Goal: Task Accomplishment & Management: Use online tool/utility

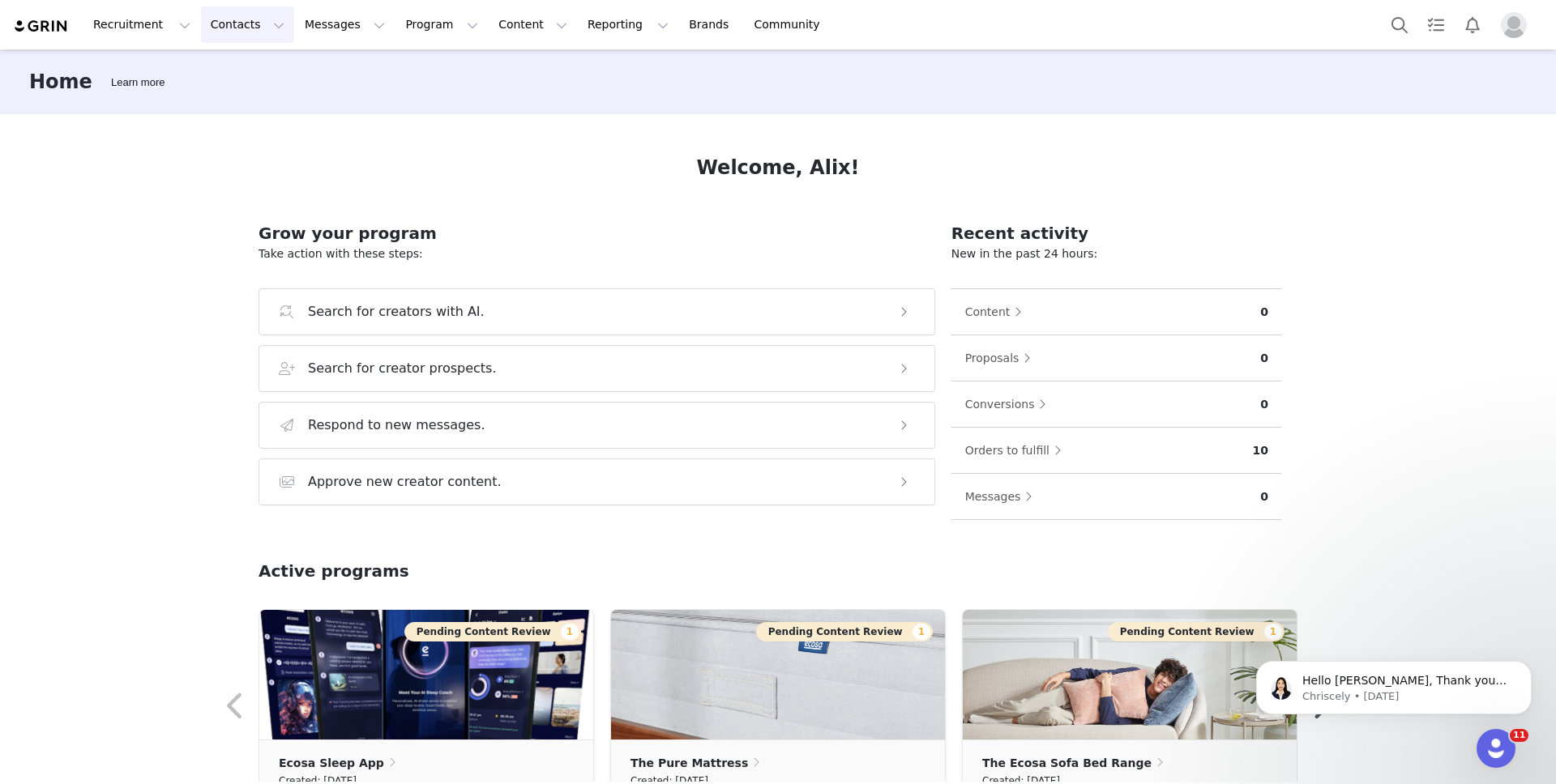
click at [258, 26] on button "Contacts Contacts" at bounding box center [247, 25] width 93 height 36
click at [256, 102] on div "Prospects" at bounding box center [253, 101] width 109 height 17
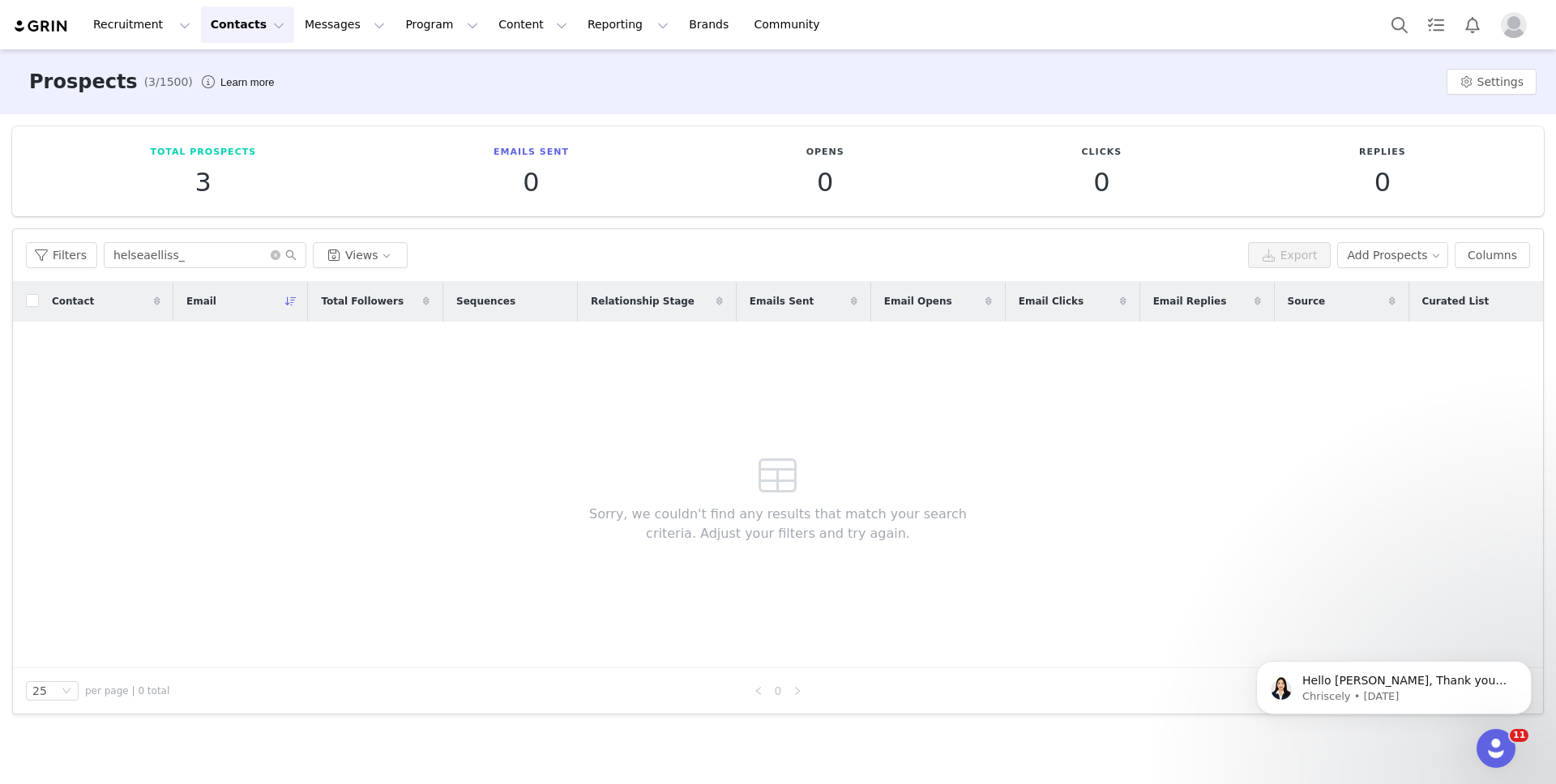
click at [241, 17] on button "Contacts Contacts" at bounding box center [247, 25] width 93 height 36
click at [265, 93] on div "Prospects" at bounding box center [253, 101] width 109 height 17
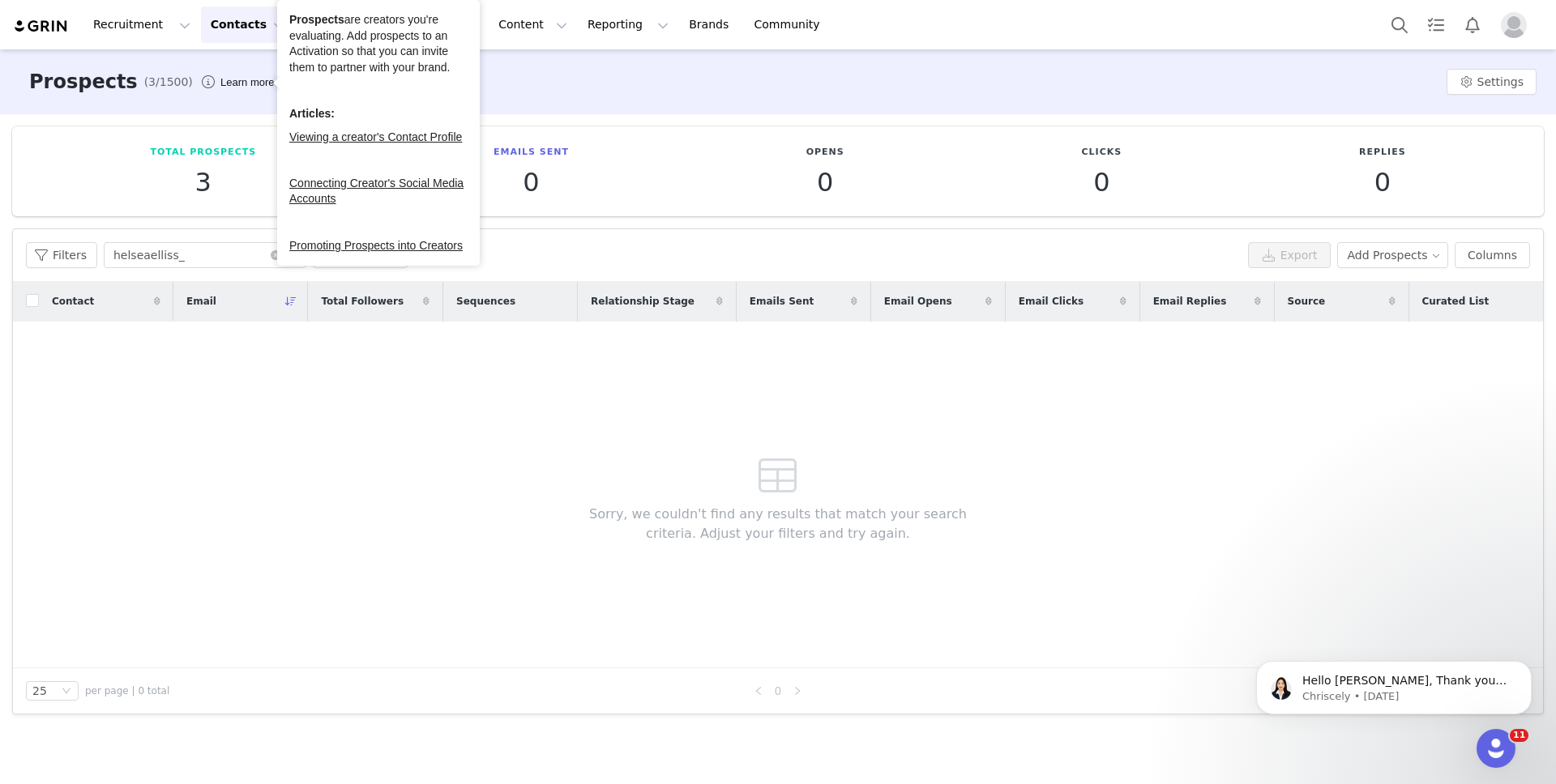
click at [272, 31] on button "Contacts Contacts" at bounding box center [247, 25] width 93 height 36
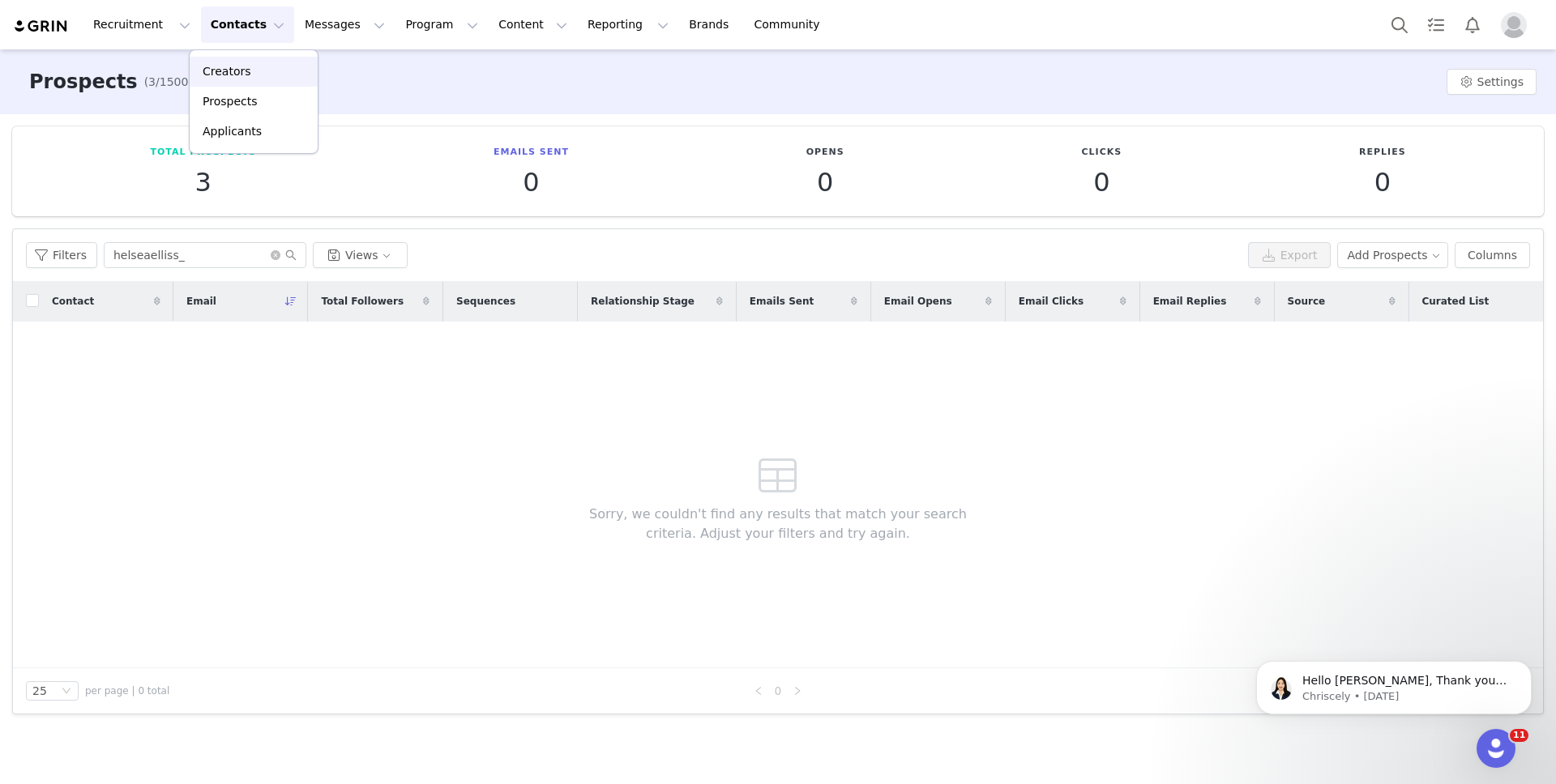
click at [274, 68] on div "Creators" at bounding box center [253, 71] width 109 height 17
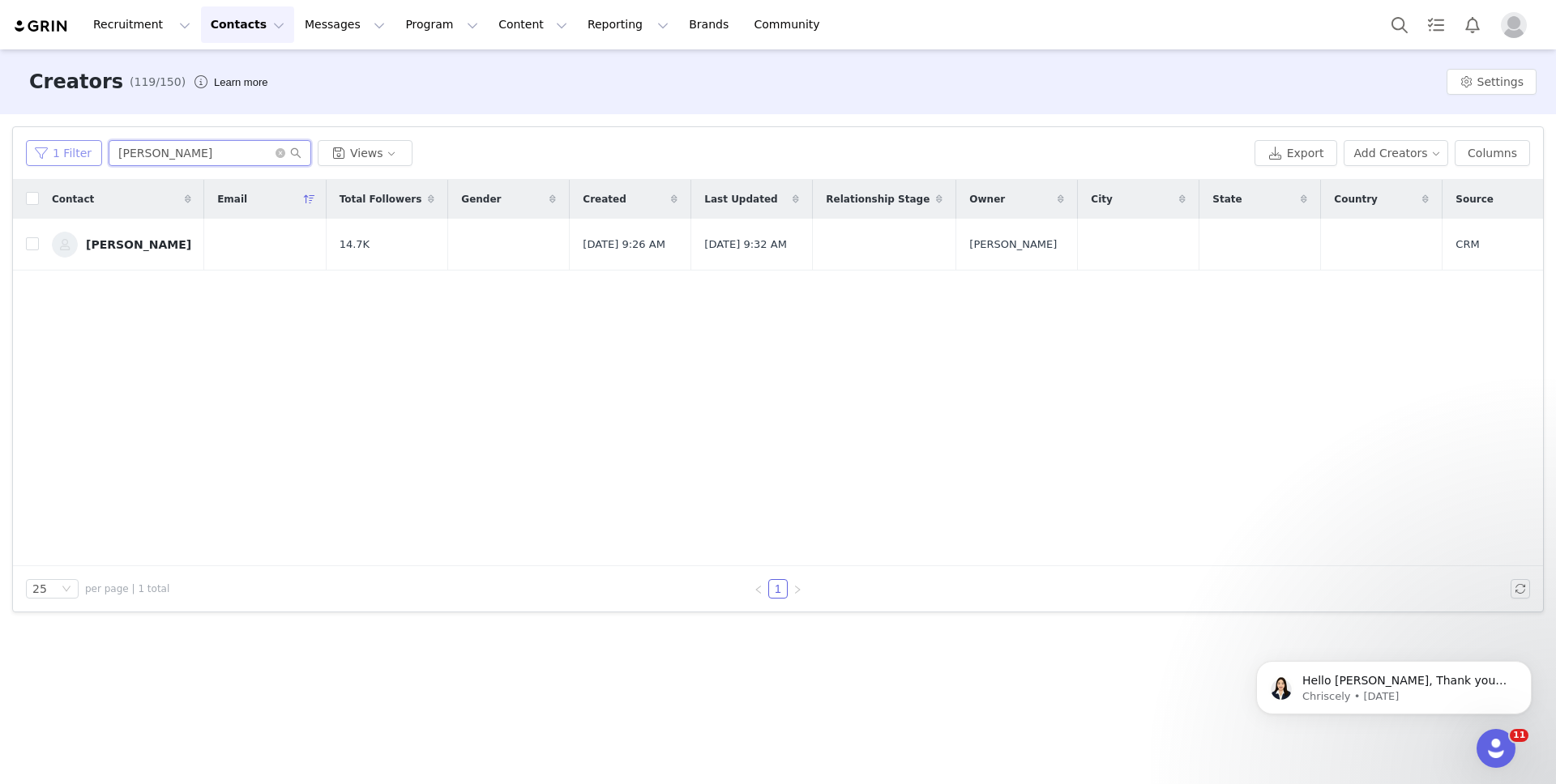
drag, startPoint x: 206, startPoint y: 158, endPoint x: 91, endPoint y: 159, distance: 115.0
click at [91, 159] on div "1 Filter [PERSON_NAME] Views" at bounding box center [636, 153] width 1222 height 26
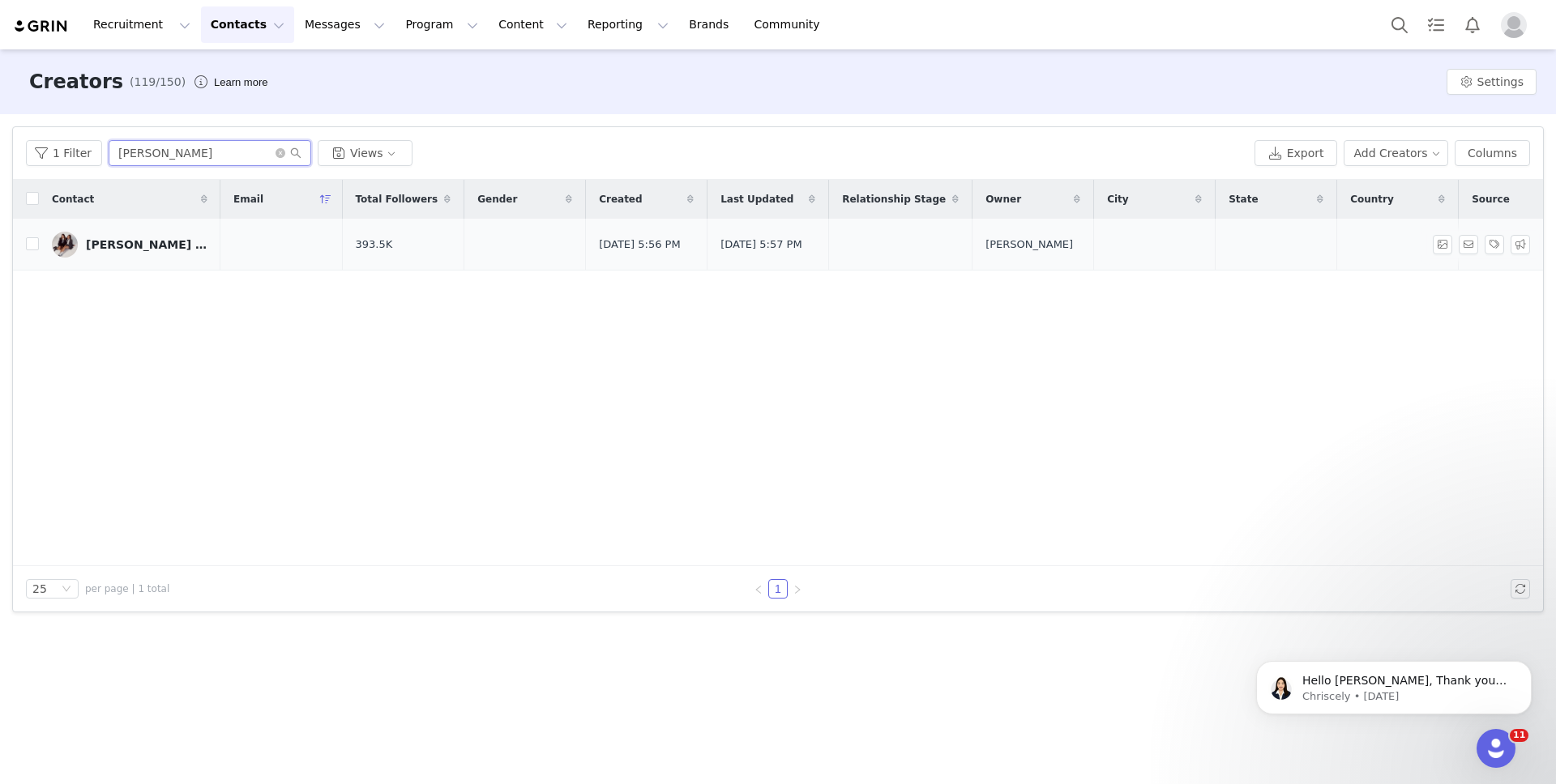
type input "[PERSON_NAME]"
click at [160, 244] on link "[PERSON_NAME] & [PERSON_NAME]" at bounding box center [130, 244] width 155 height 26
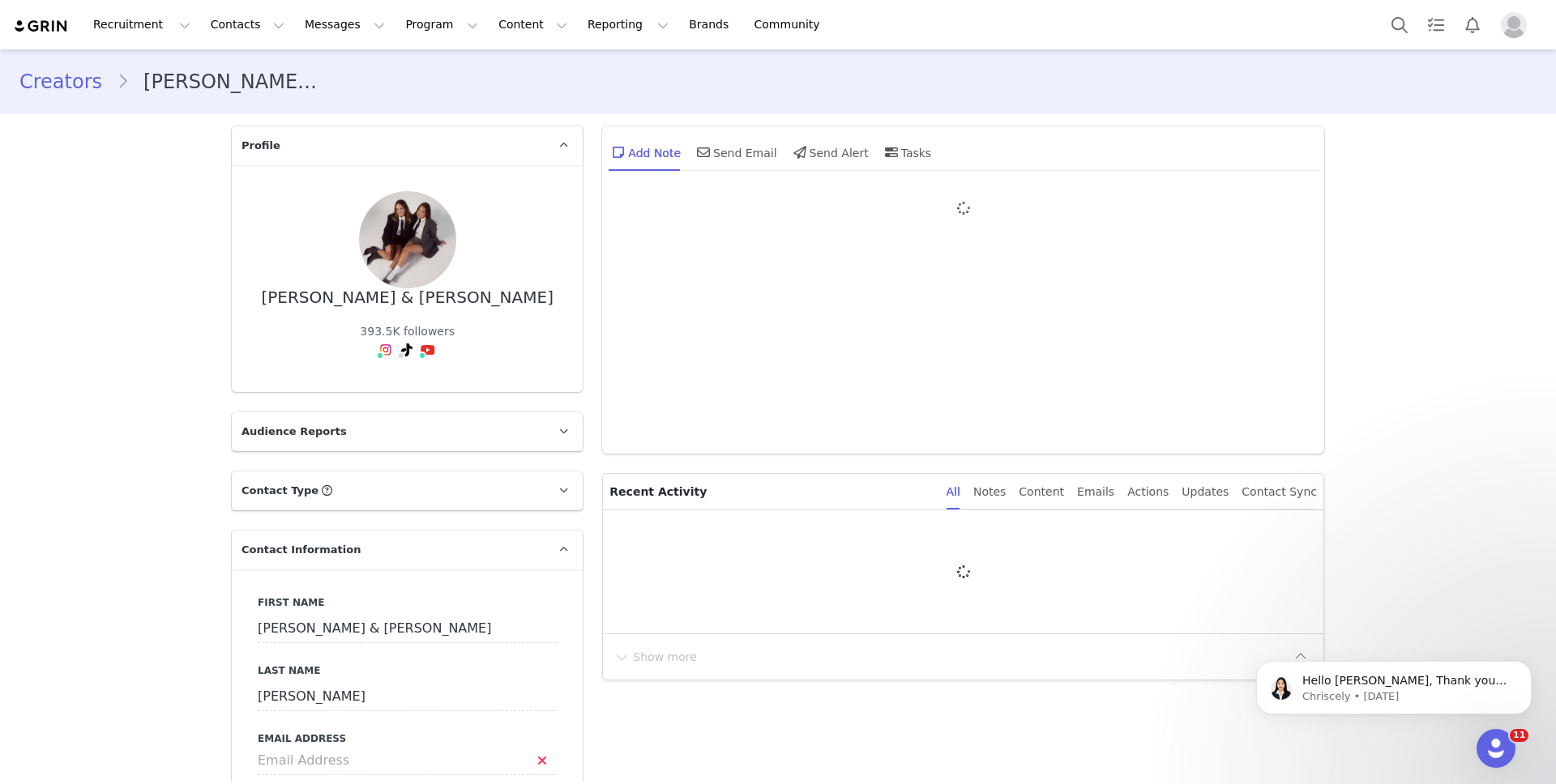
type input "+1 ([GEOGRAPHIC_DATA])"
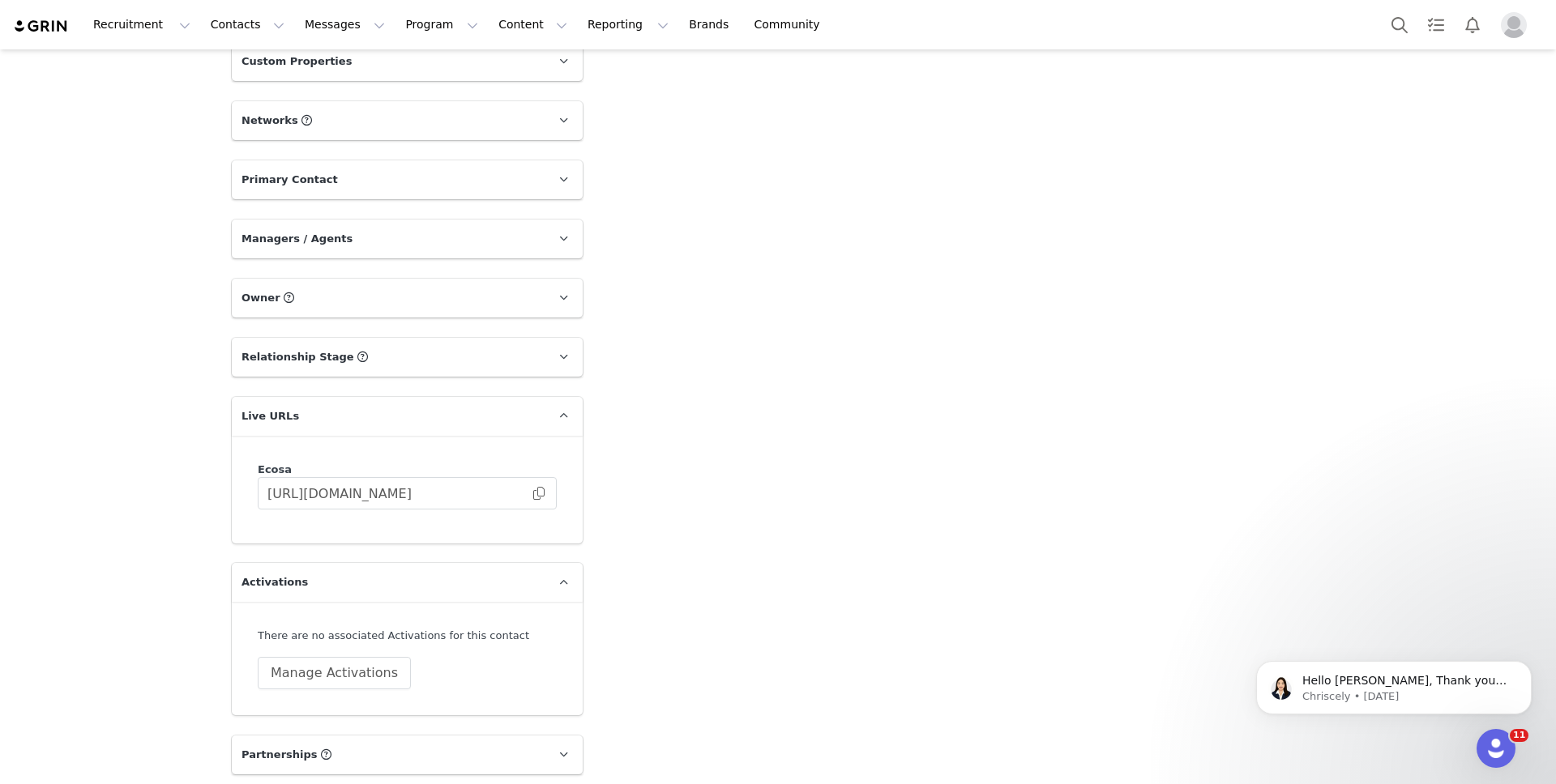
scroll to position [1389, 0]
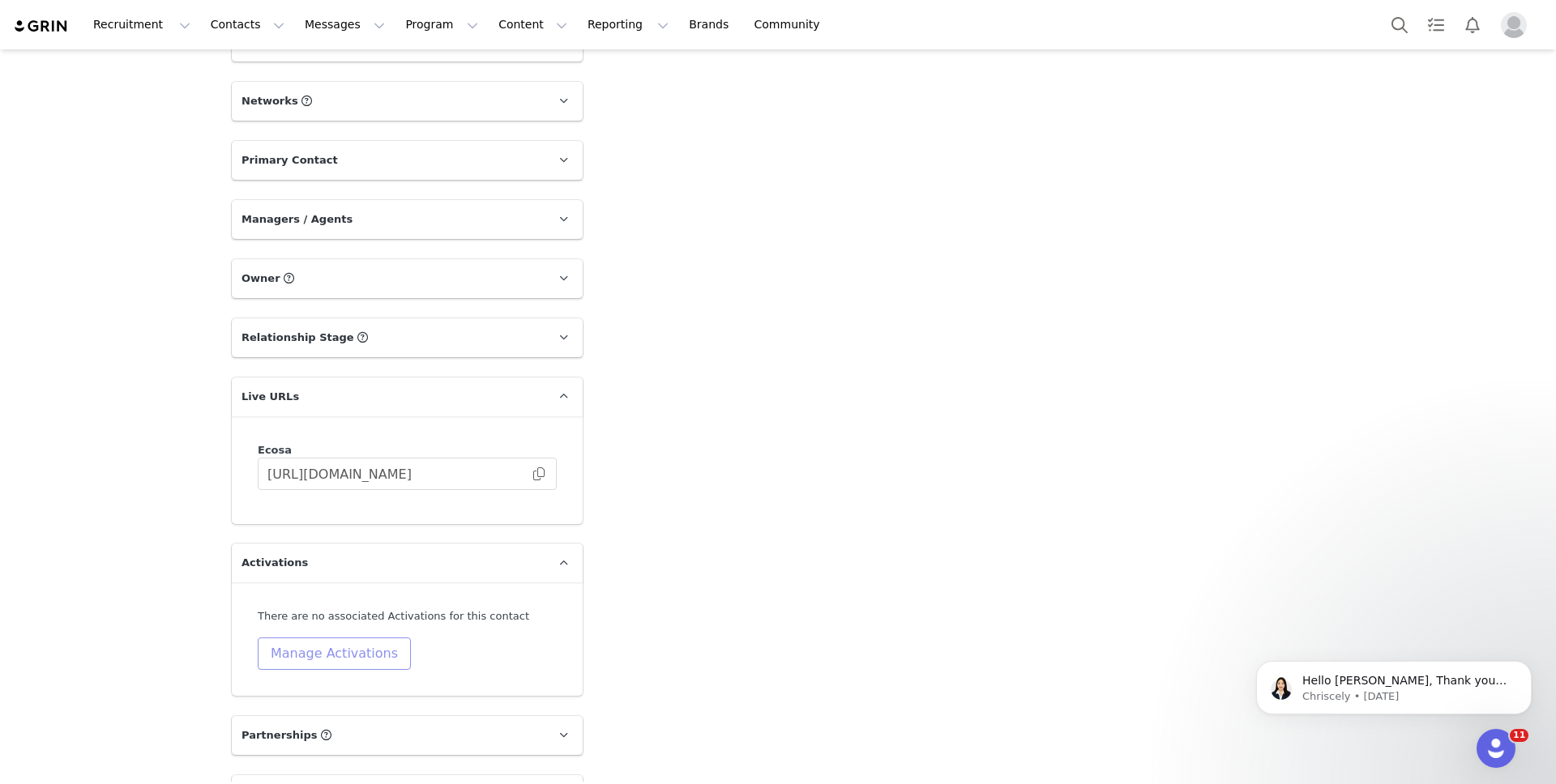
click at [359, 643] on button "Manage Activations" at bounding box center [334, 653] width 153 height 32
click at [349, 717] on div "Select Activation" at bounding box center [286, 716] width 158 height 25
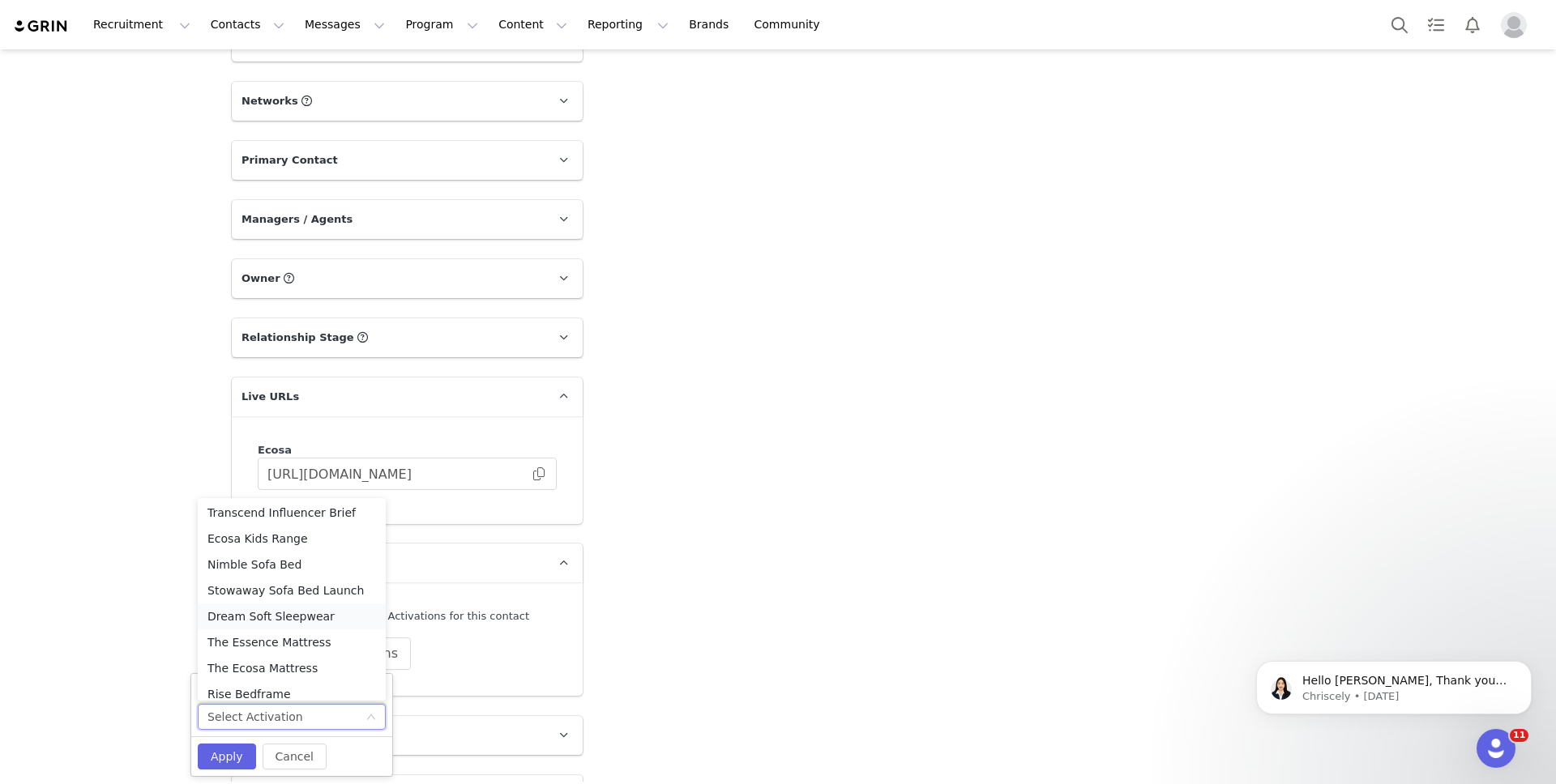
scroll to position [160, 0]
click at [321, 630] on li "The Essence Mattress" at bounding box center [292, 639] width 188 height 26
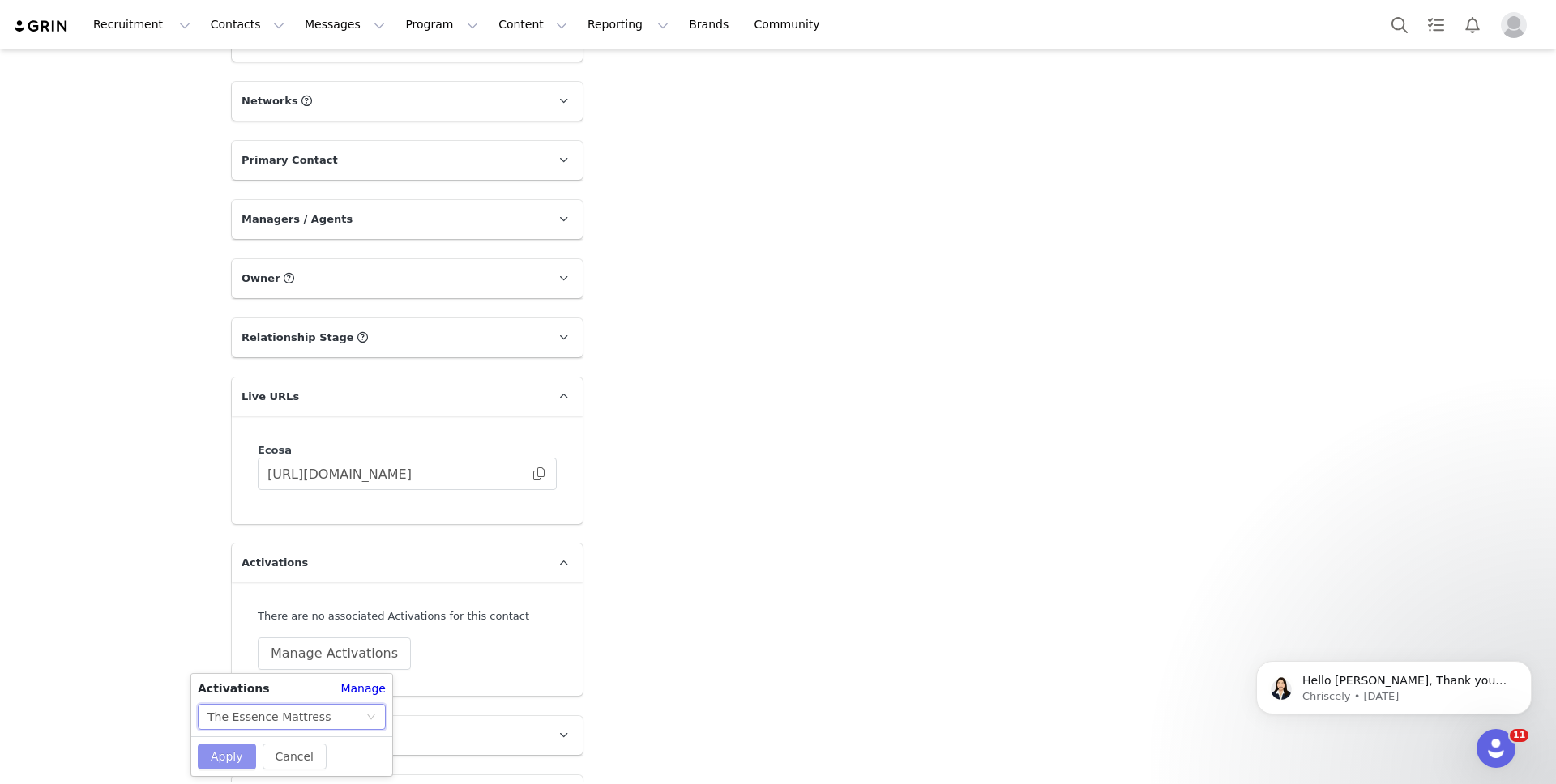
click at [235, 755] on button "Apply" at bounding box center [226, 757] width 58 height 26
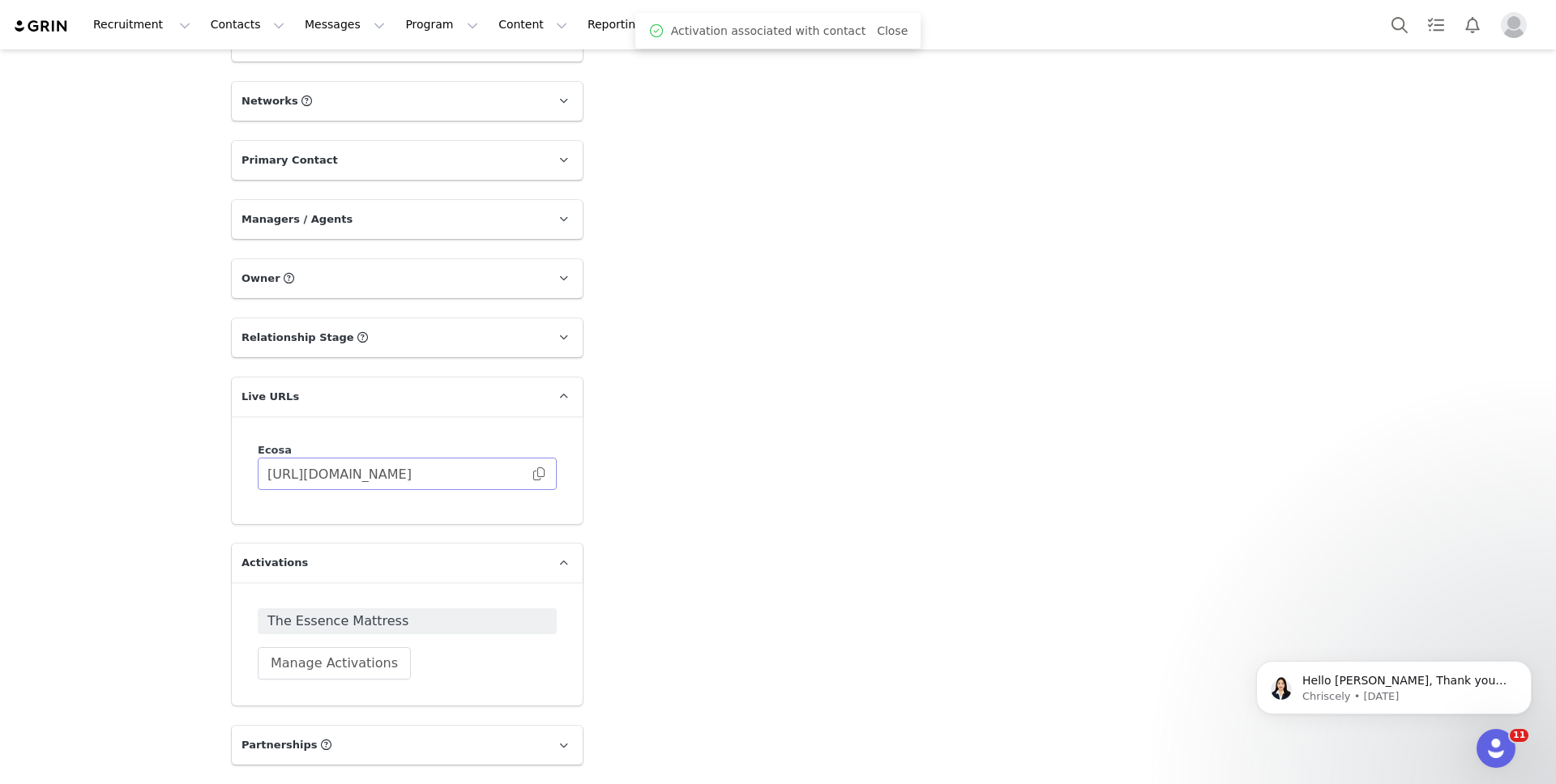
click at [536, 474] on span at bounding box center [539, 474] width 17 height 0
click at [239, 23] on button "Contacts Contacts" at bounding box center [247, 25] width 93 height 36
click at [238, 64] on p "Creators" at bounding box center [227, 71] width 49 height 17
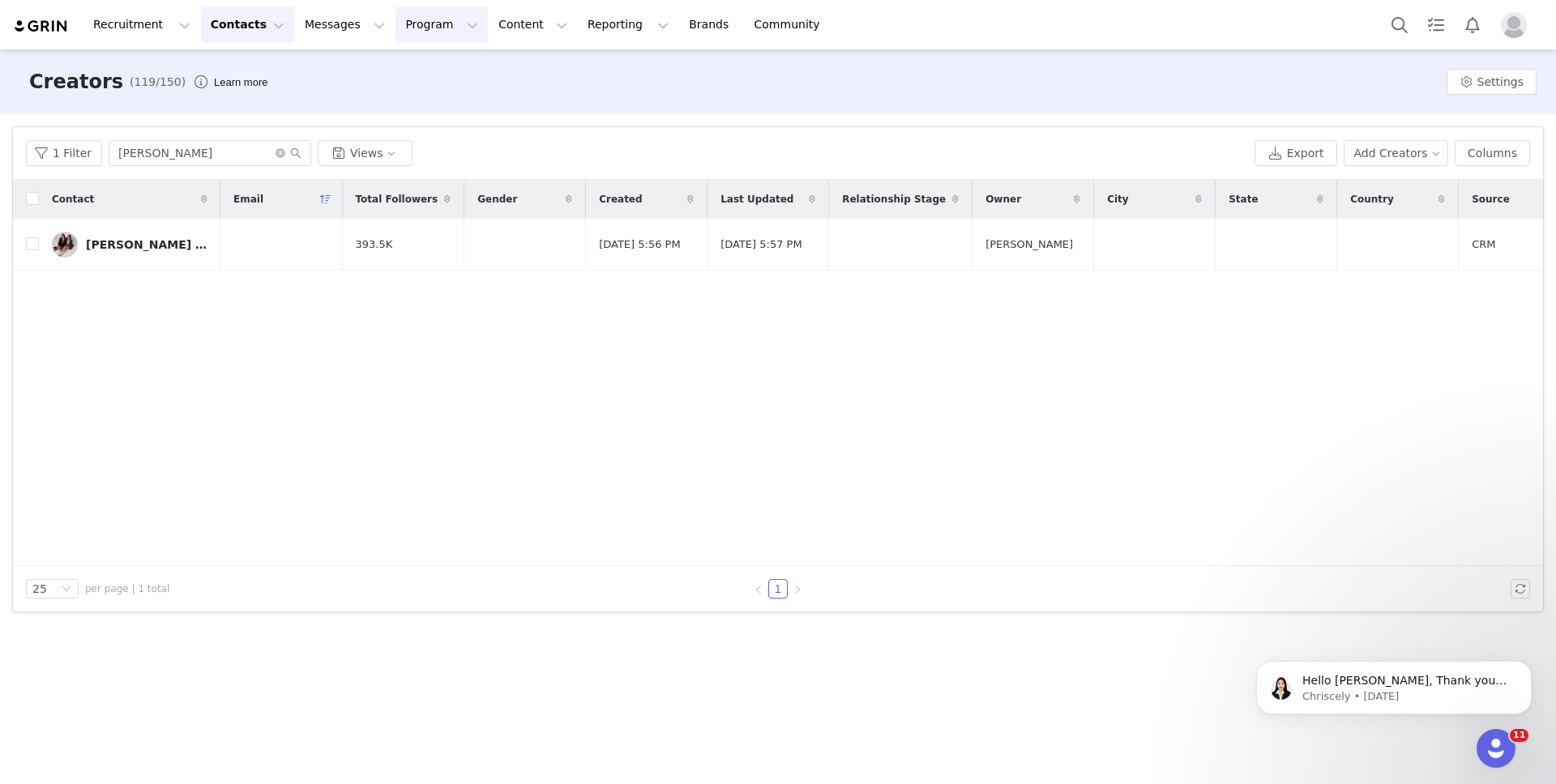
click at [424, 25] on button "Program Program" at bounding box center [442, 25] width 92 height 36
click at [437, 74] on p "Activations" at bounding box center [414, 71] width 63 height 17
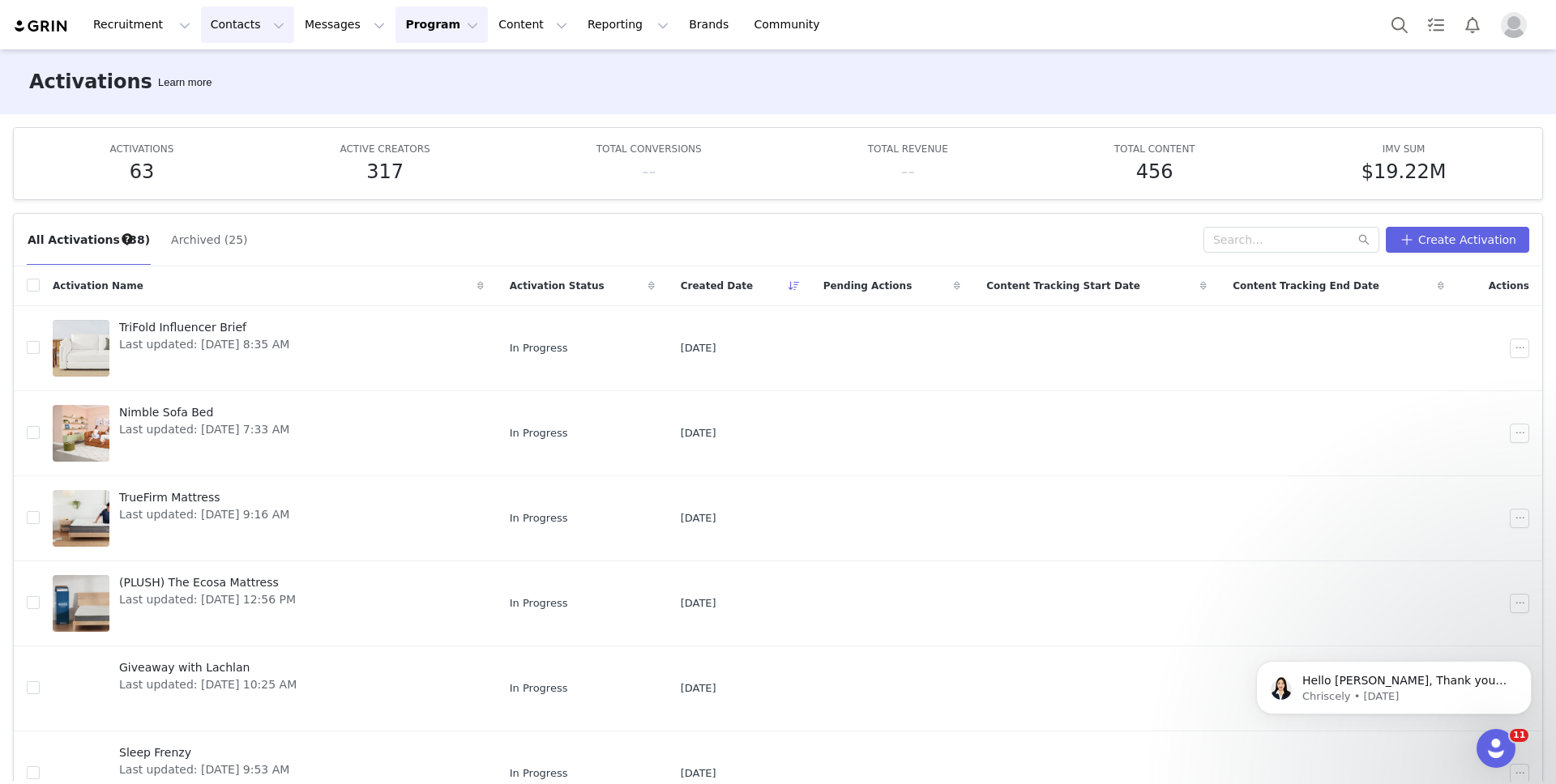
click at [245, 26] on button "Contacts Contacts" at bounding box center [247, 25] width 93 height 36
click at [264, 77] on div "Creators" at bounding box center [253, 71] width 109 height 17
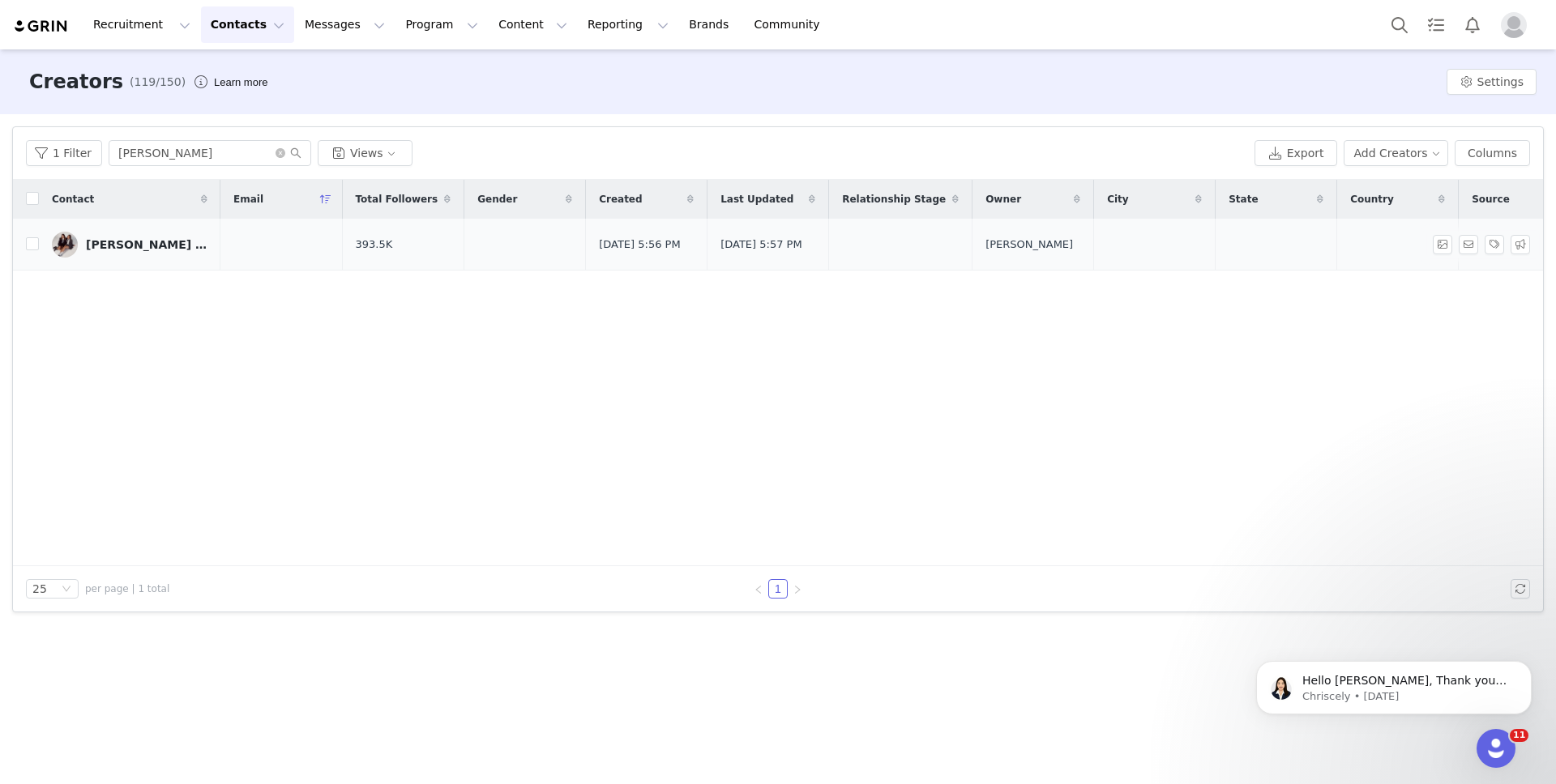
click at [120, 245] on div "[PERSON_NAME] & [PERSON_NAME]" at bounding box center [146, 244] width 122 height 13
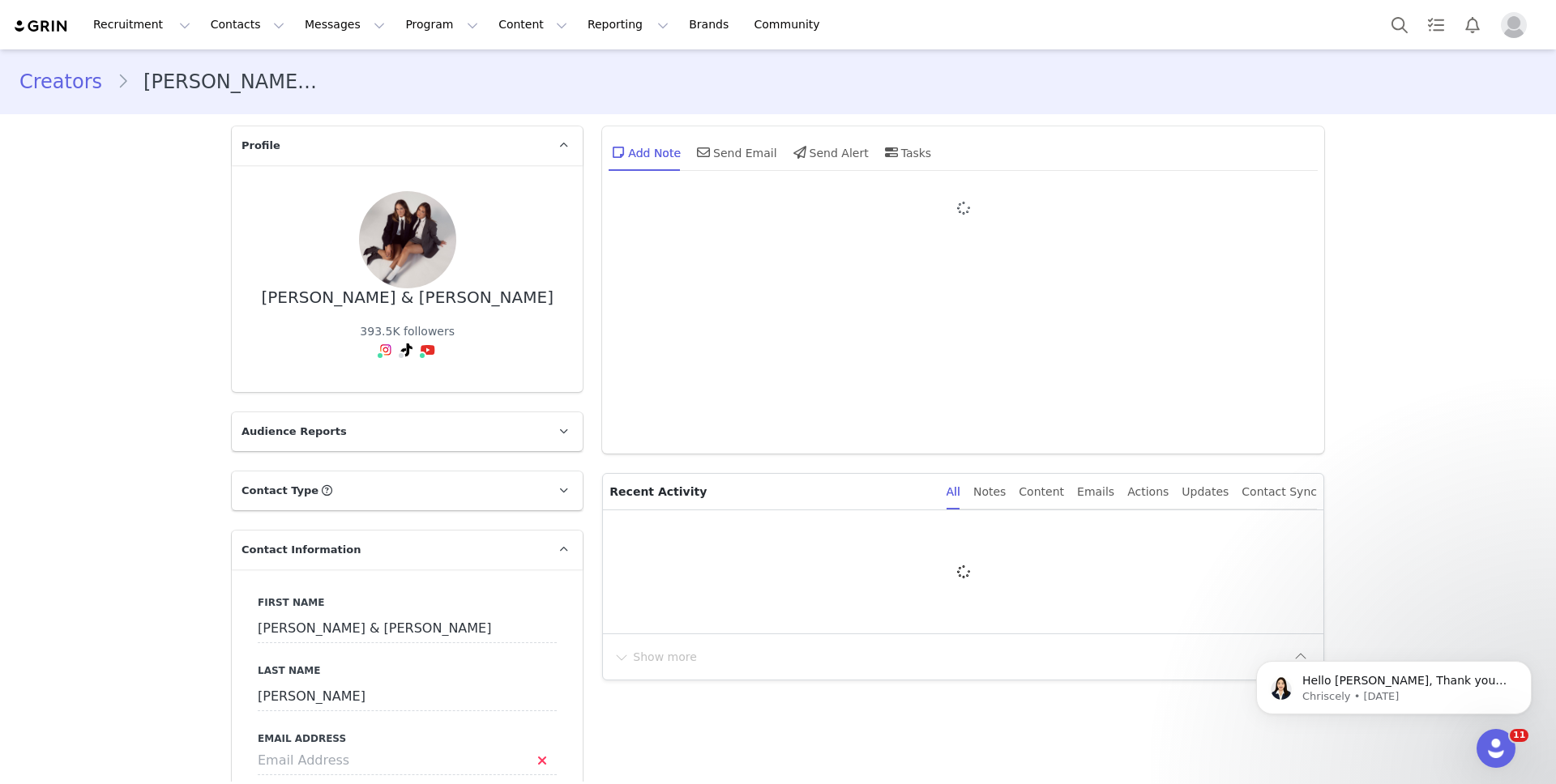
type input "+1 ([GEOGRAPHIC_DATA])"
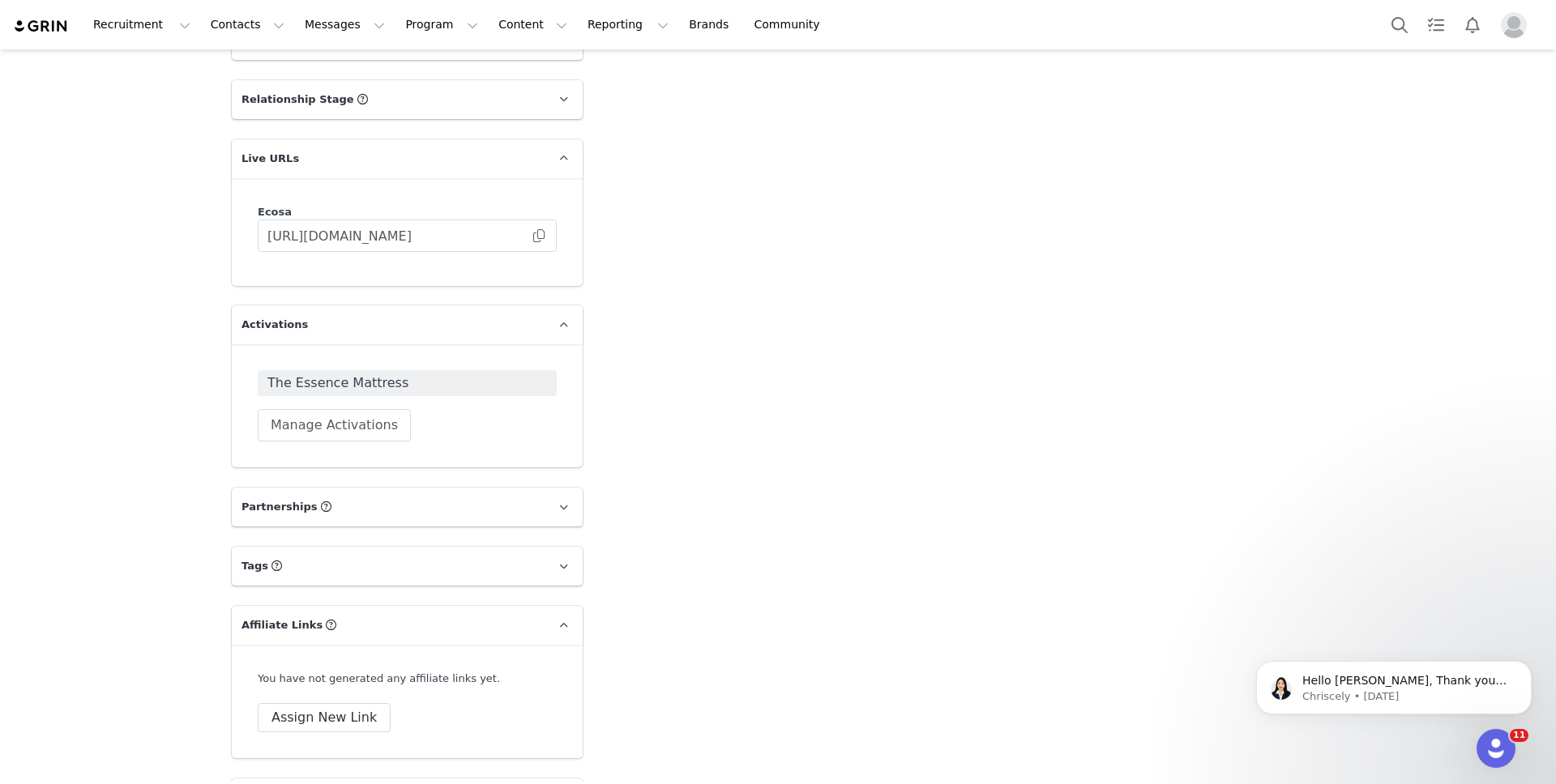
scroll to position [1698, 0]
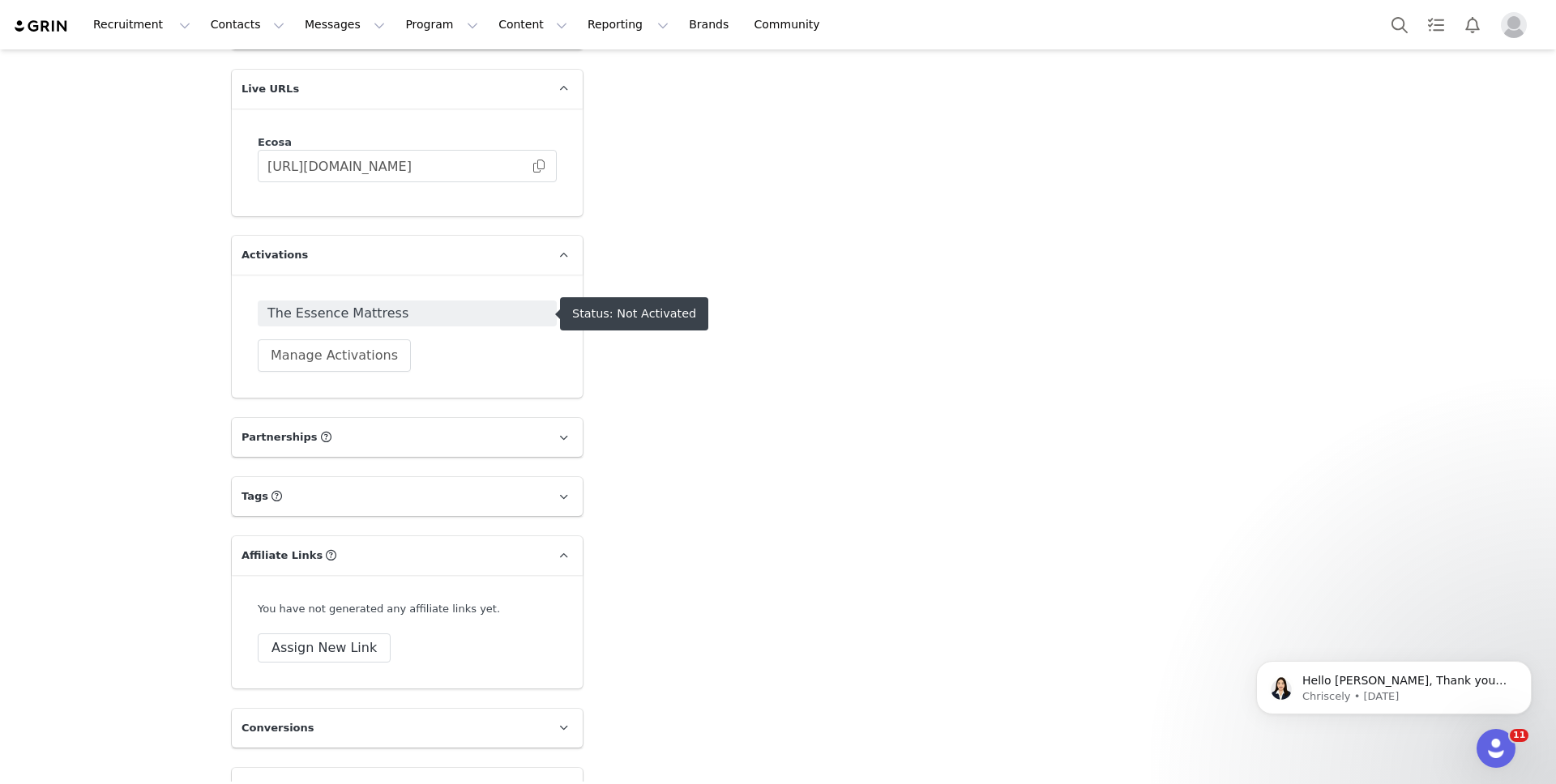
click at [470, 313] on span "The Essence Mattress" at bounding box center [406, 314] width 280 height 20
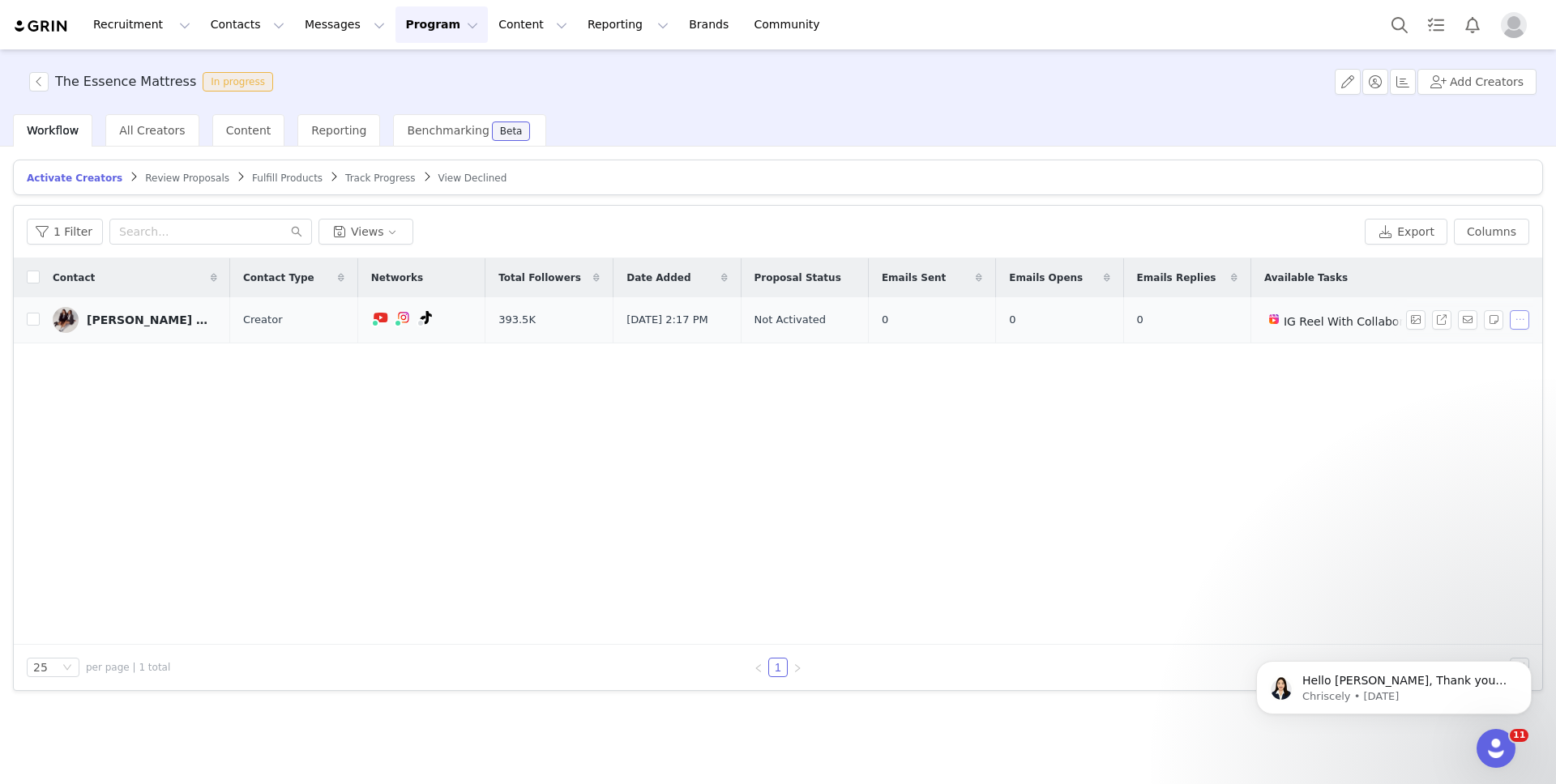
click at [1524, 321] on button "button" at bounding box center [1520, 320] width 20 height 20
click at [1451, 354] on span "Activate Creators" at bounding box center [1477, 349] width 98 height 18
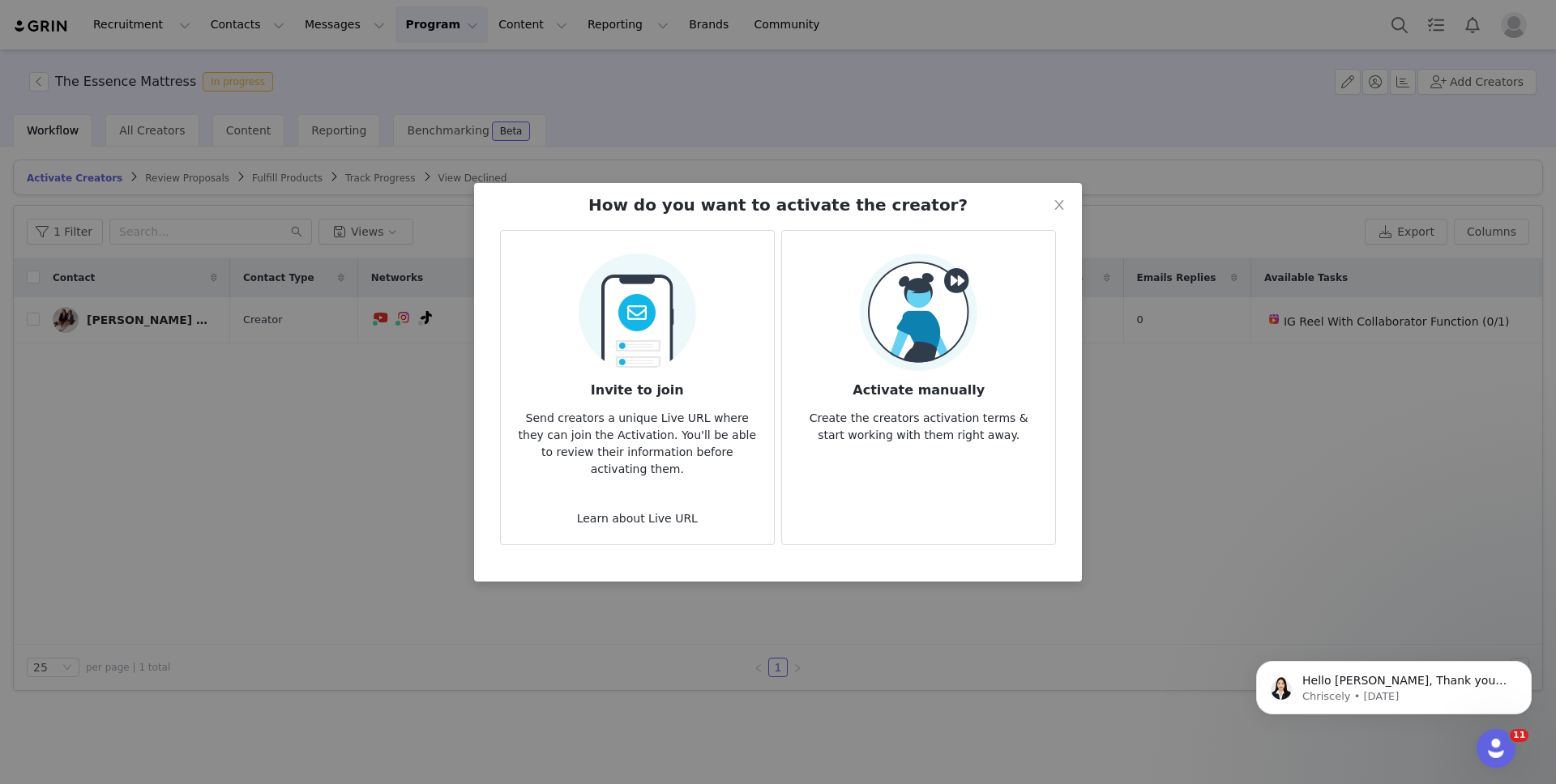
click at [970, 354] on img at bounding box center [919, 312] width 118 height 118
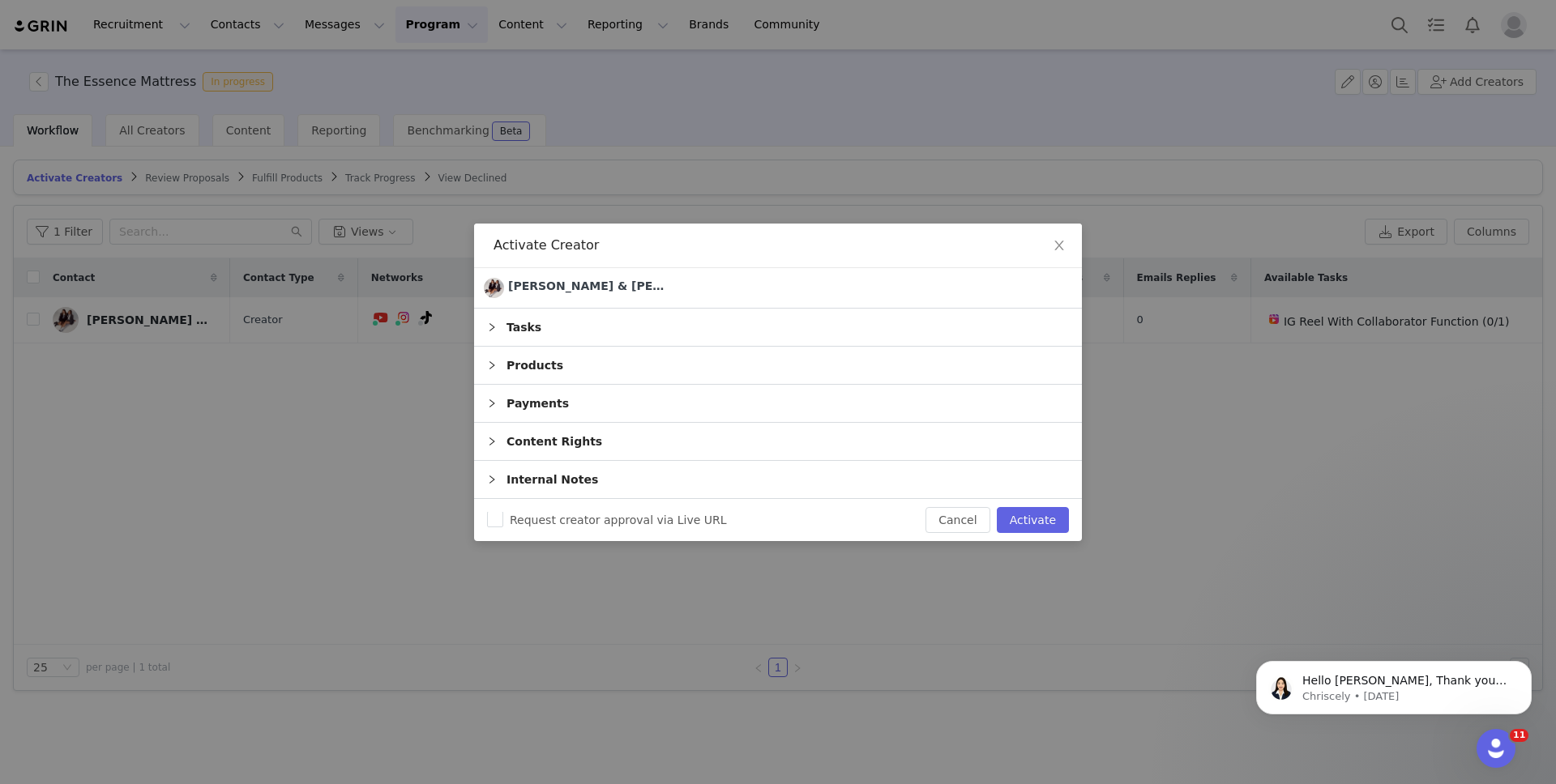
click at [671, 332] on div "Tasks" at bounding box center [778, 327] width 608 height 37
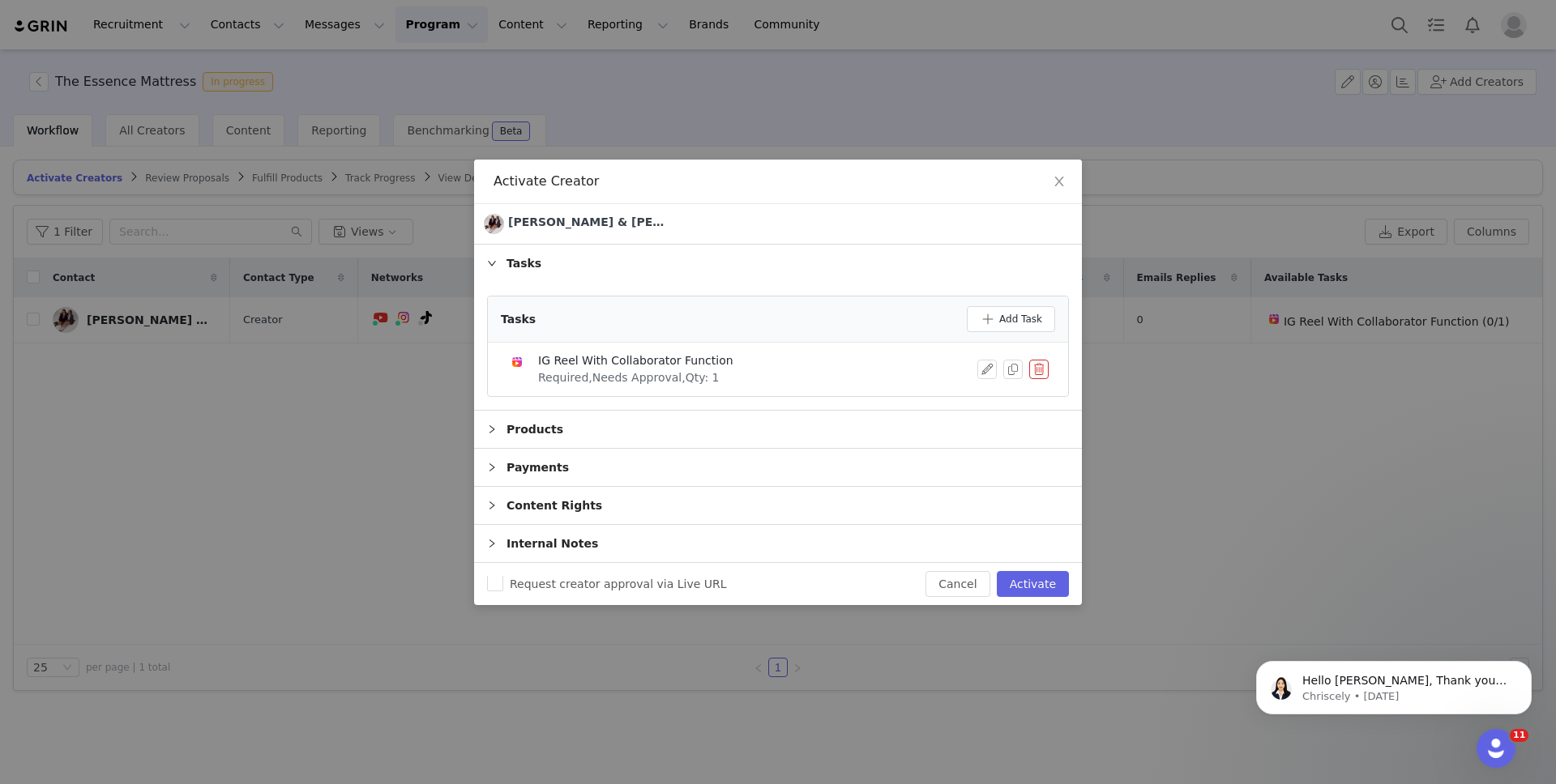
click at [754, 372] on div "IG Reel With Collaborator Function Required, Needs Approval, Qty: 1" at bounding box center [742, 369] width 470 height 34
click at [667, 362] on div "IG Reel With Collaborator Function" at bounding box center [635, 360] width 195 height 17
click at [980, 368] on button "button" at bounding box center [987, 369] width 20 height 20
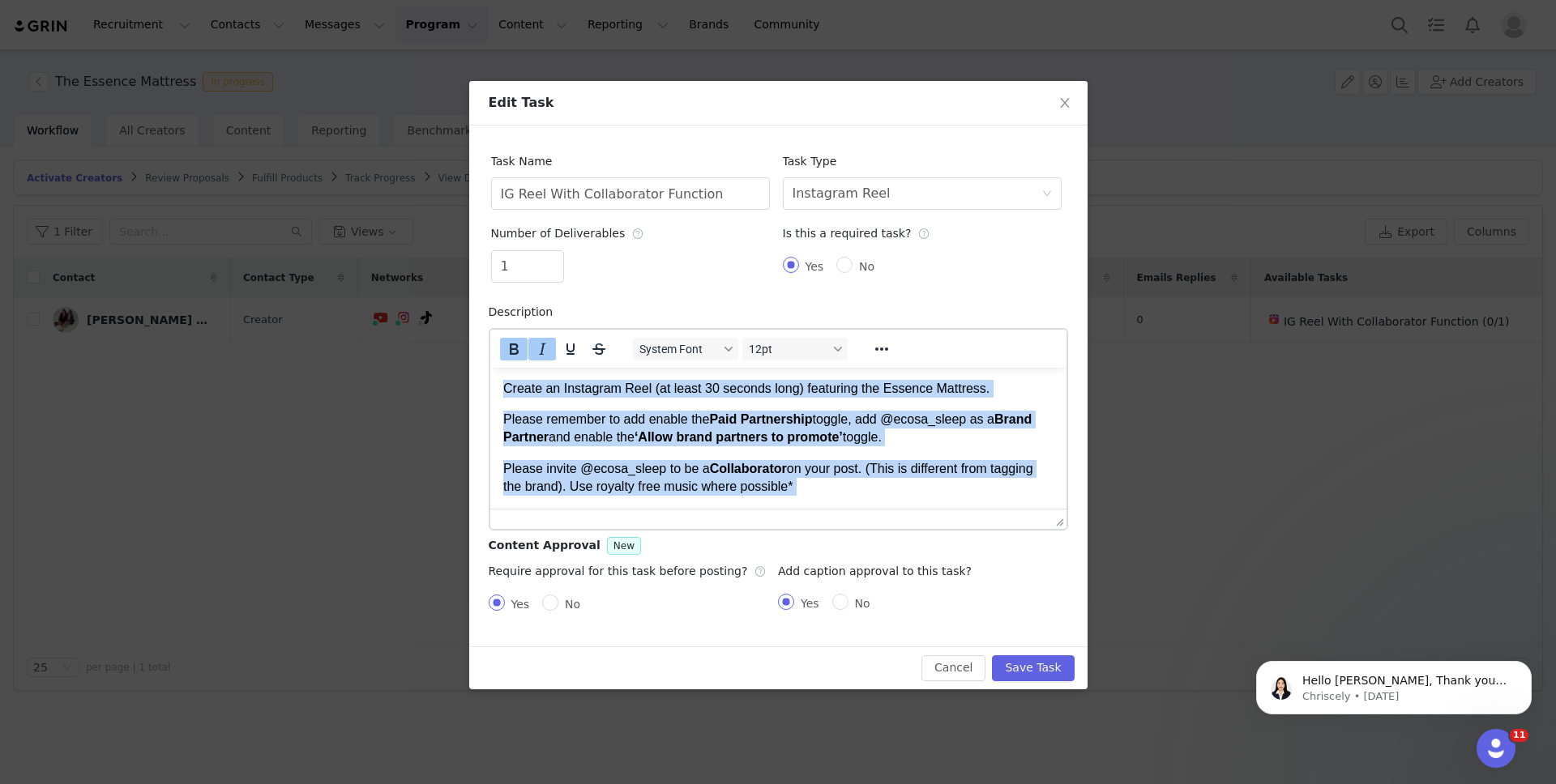
scroll to position [654, 0]
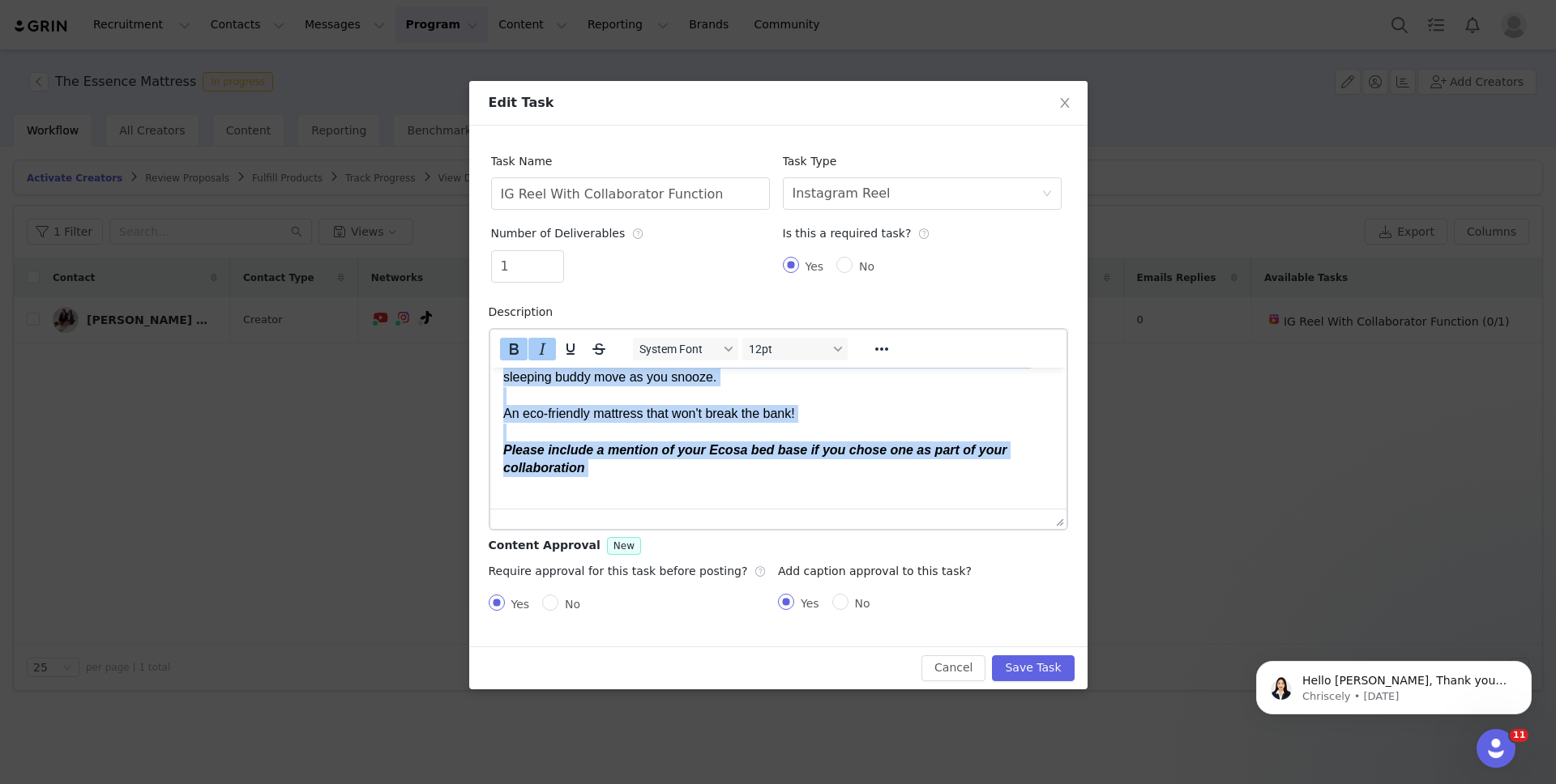
drag, startPoint x: 503, startPoint y: 393, endPoint x: 1331, endPoint y: 898, distance: 969.8
click at [990, 508] on html "DUE: [DATE] of product being delivered. Create a visually appealing Reel that e…" at bounding box center [778, 110] width 576 height 796
copy div "LOR: Ipsumd sit ametc ad elitsed doeiu temporinc. Utlabo e dolorema aliquaeni A…"
click at [580, 490] on div "Rich Text Area. Press ALT-0 for help." at bounding box center [778, 486] width 550 height 18
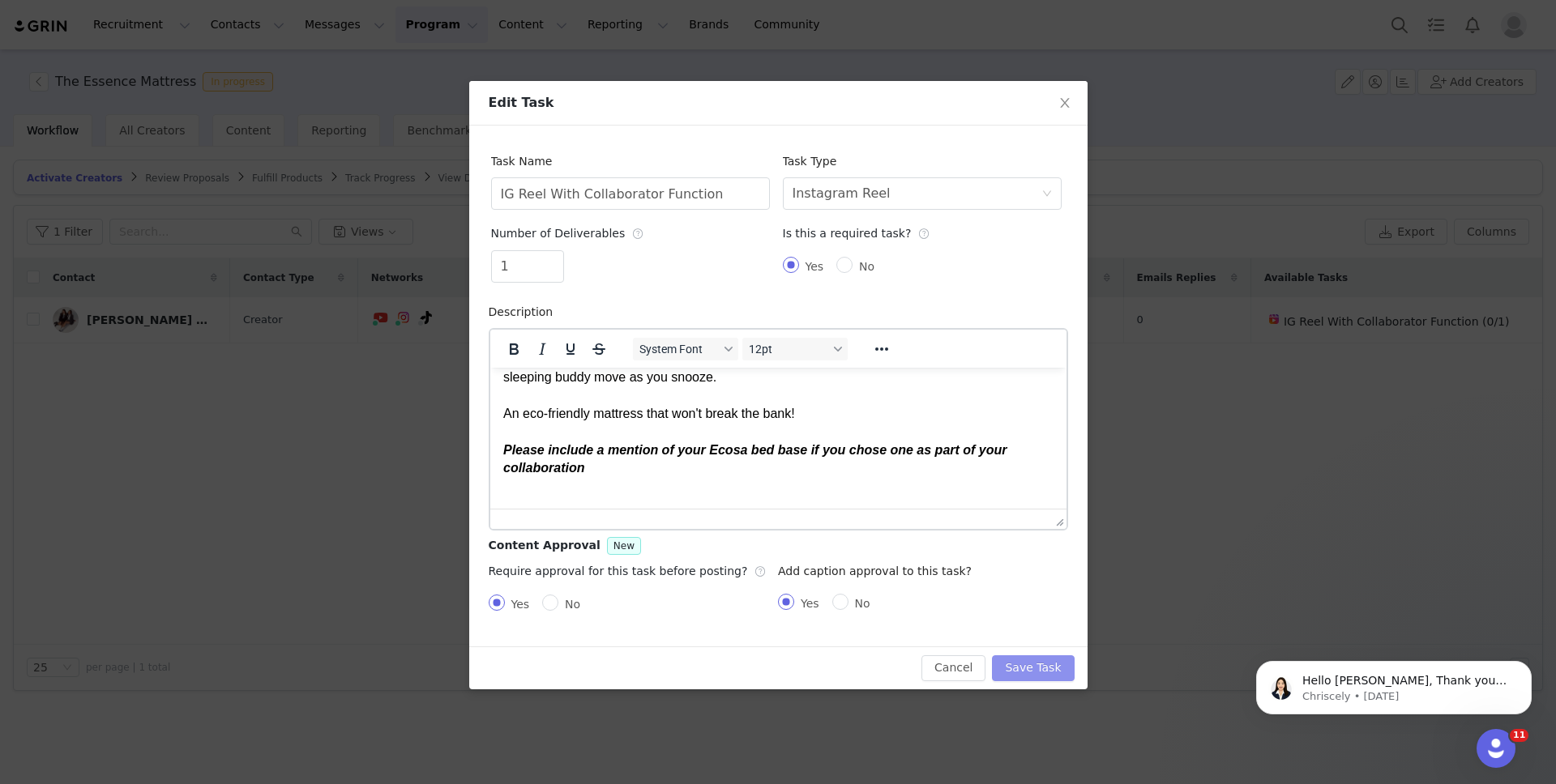
click at [1047, 670] on button "Save Task" at bounding box center [1032, 668] width 81 height 26
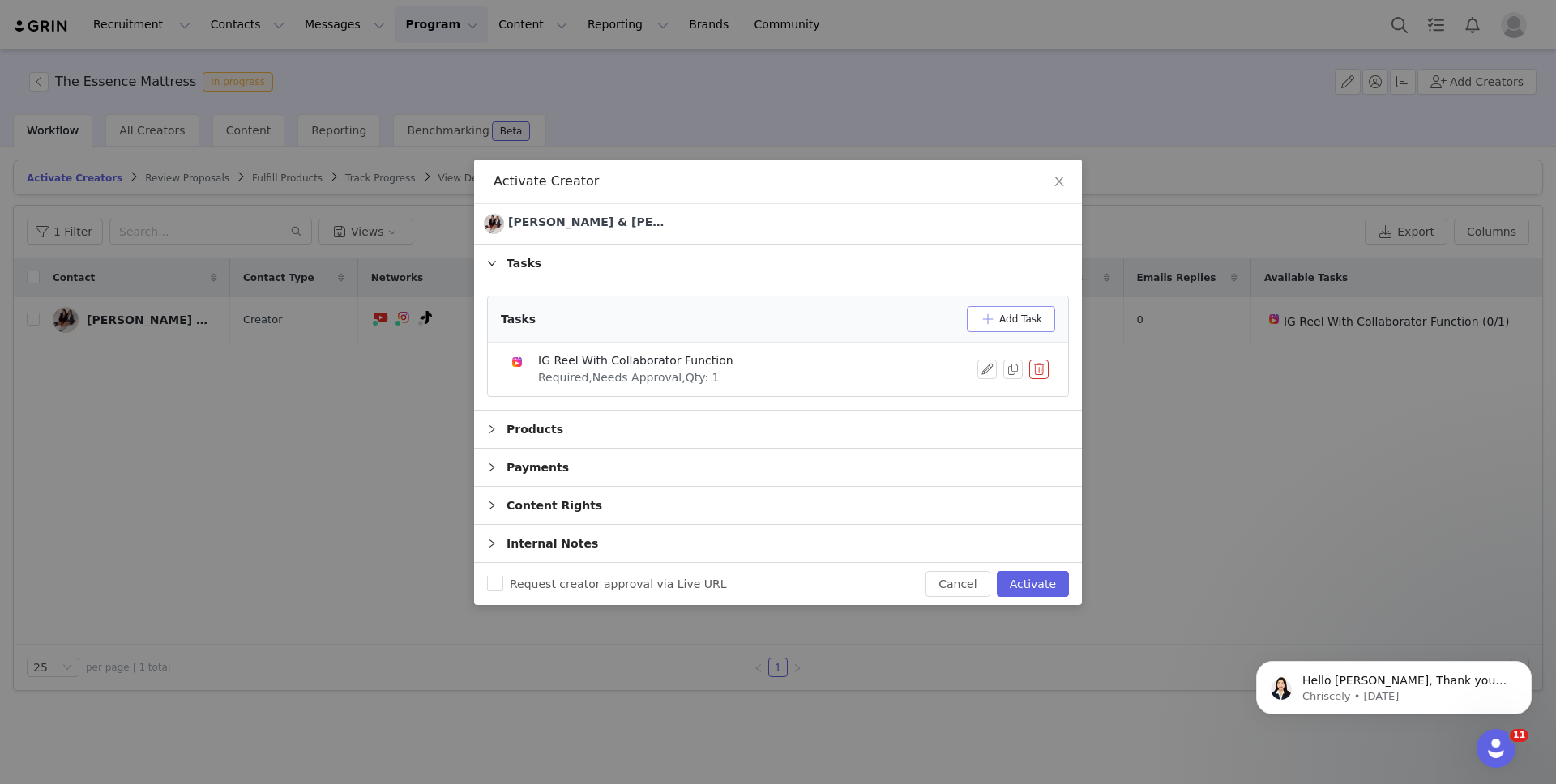
click at [983, 322] on button "Add Task" at bounding box center [1011, 319] width 88 height 26
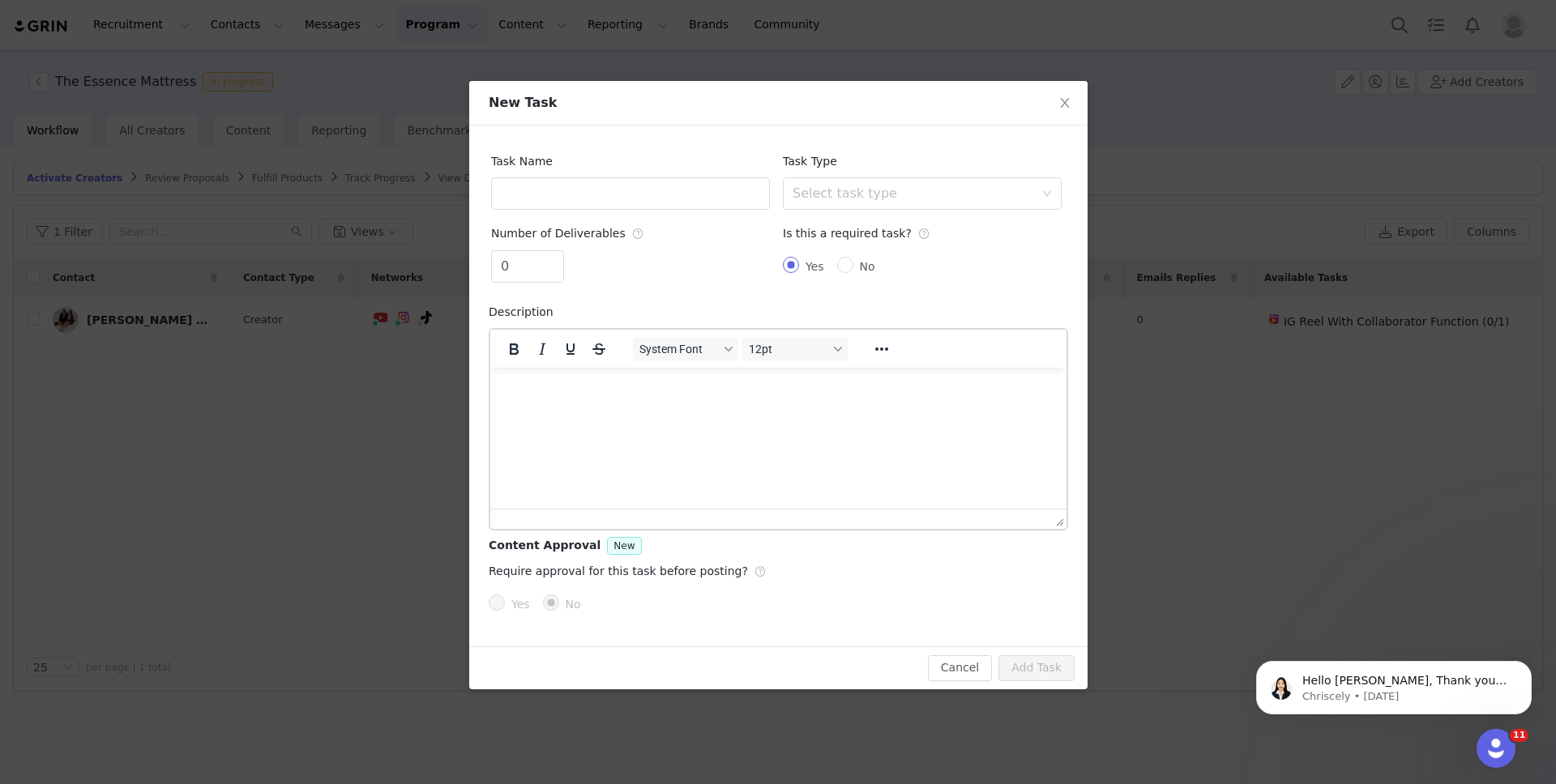
scroll to position [0, 0]
click at [571, 184] on input "text" at bounding box center [630, 193] width 279 height 32
click at [835, 193] on div "Select task type" at bounding box center [913, 193] width 241 height 17
type input "TikTok"
click at [890, 342] on li "TikTok Video" at bounding box center [922, 333] width 279 height 26
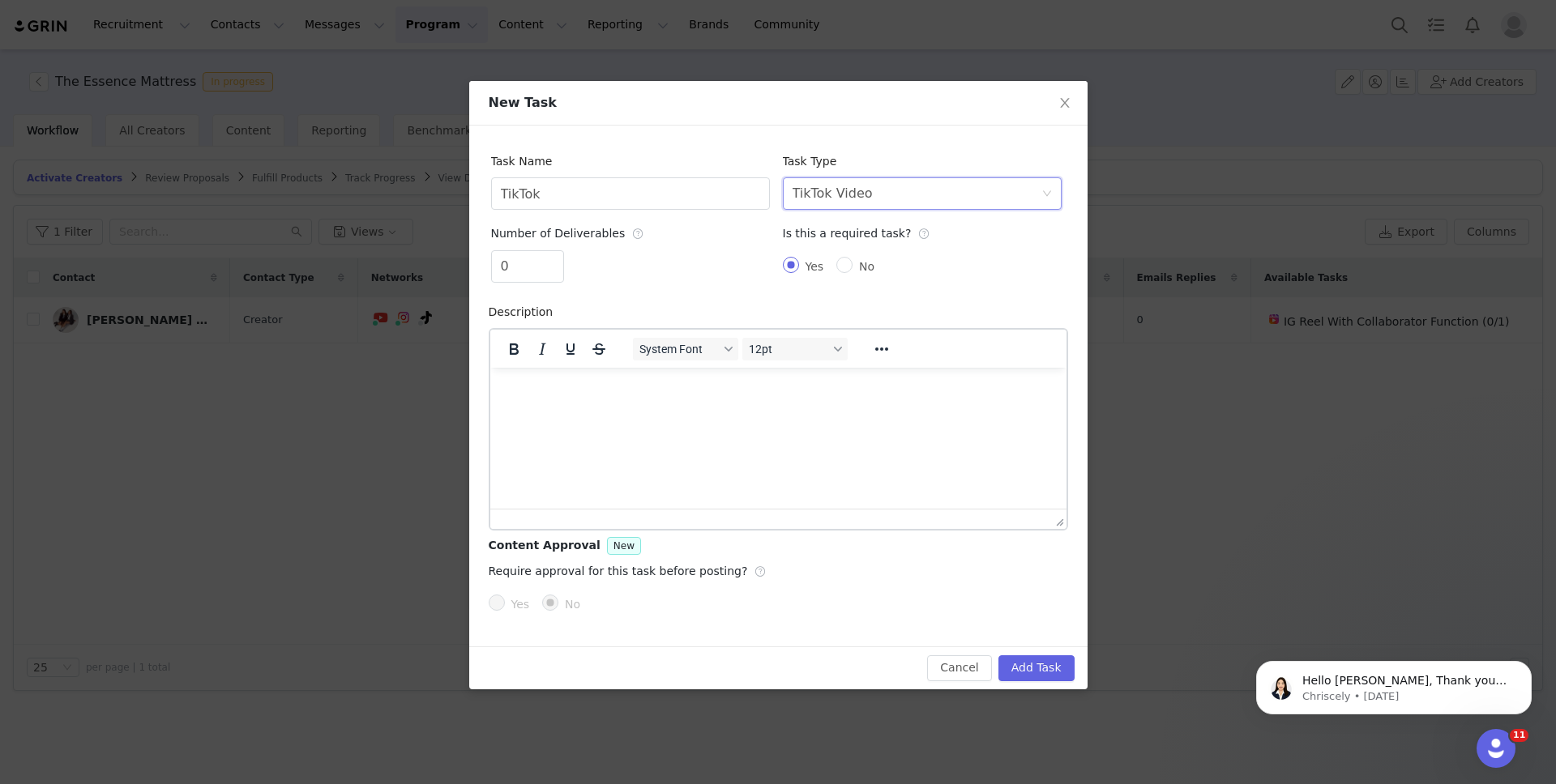
click at [643, 392] on p "Rich Text Area. Press ALT-0 for help." at bounding box center [778, 389] width 550 height 18
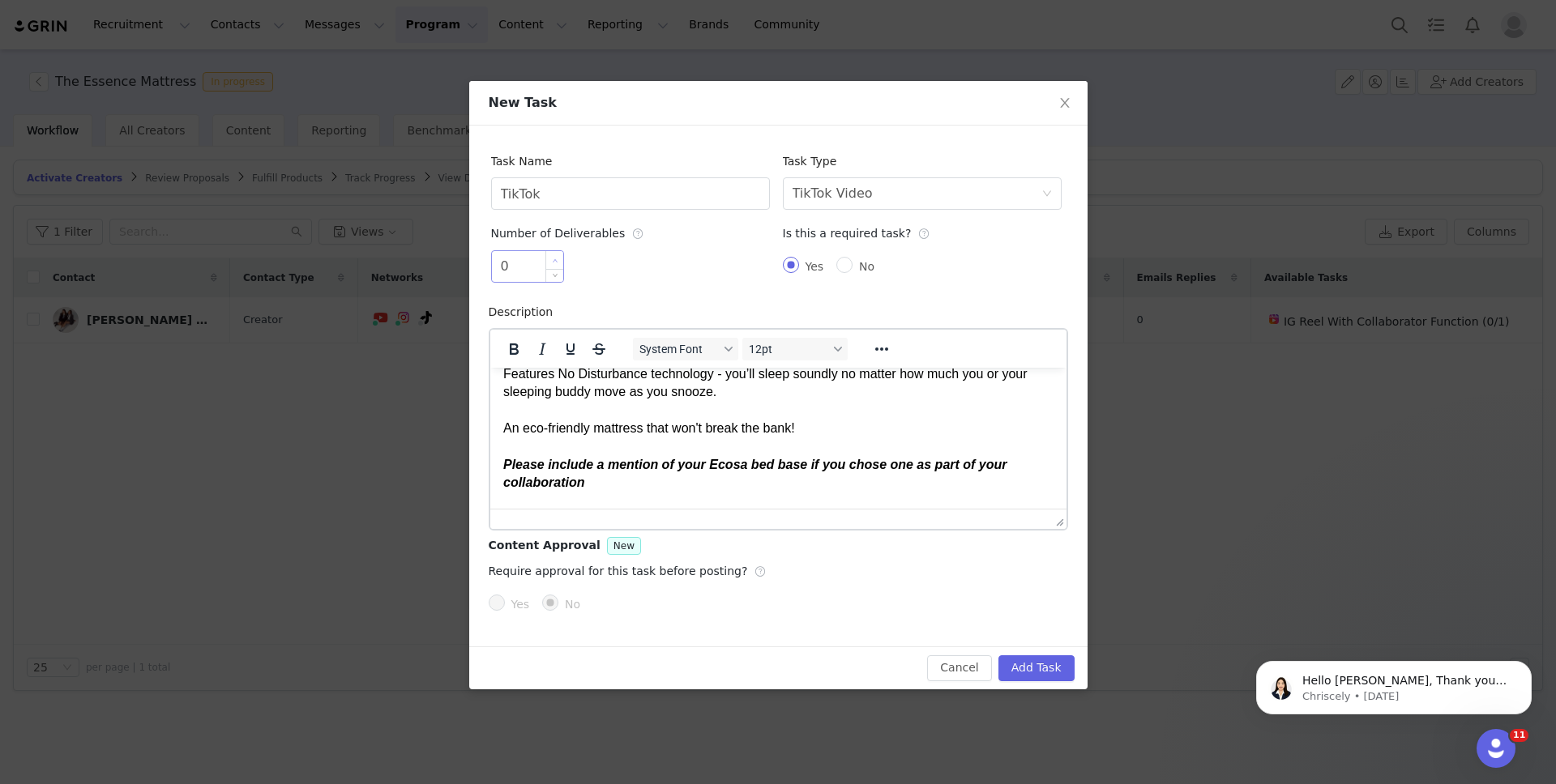
type input "1"
click at [546, 258] on span "Increase Value" at bounding box center [554, 260] width 17 height 19
click at [499, 605] on input "Yes" at bounding box center [497, 602] width 17 height 17
radio input "true"
radio input "false"
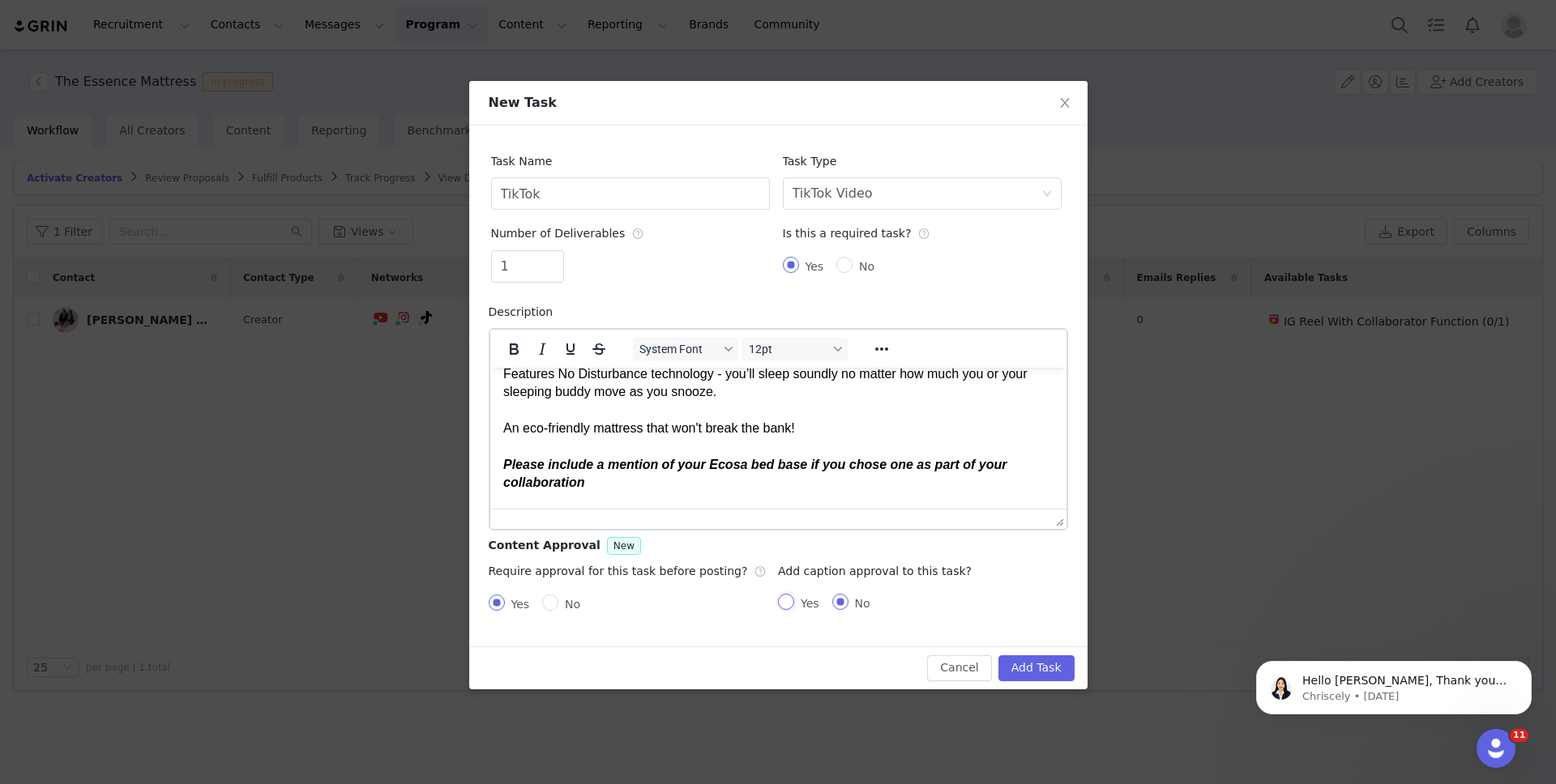
click at [779, 604] on input "Yes" at bounding box center [785, 601] width 17 height 17
radio input "true"
radio input "false"
click at [1021, 669] on button "Add Task" at bounding box center [1037, 668] width 77 height 26
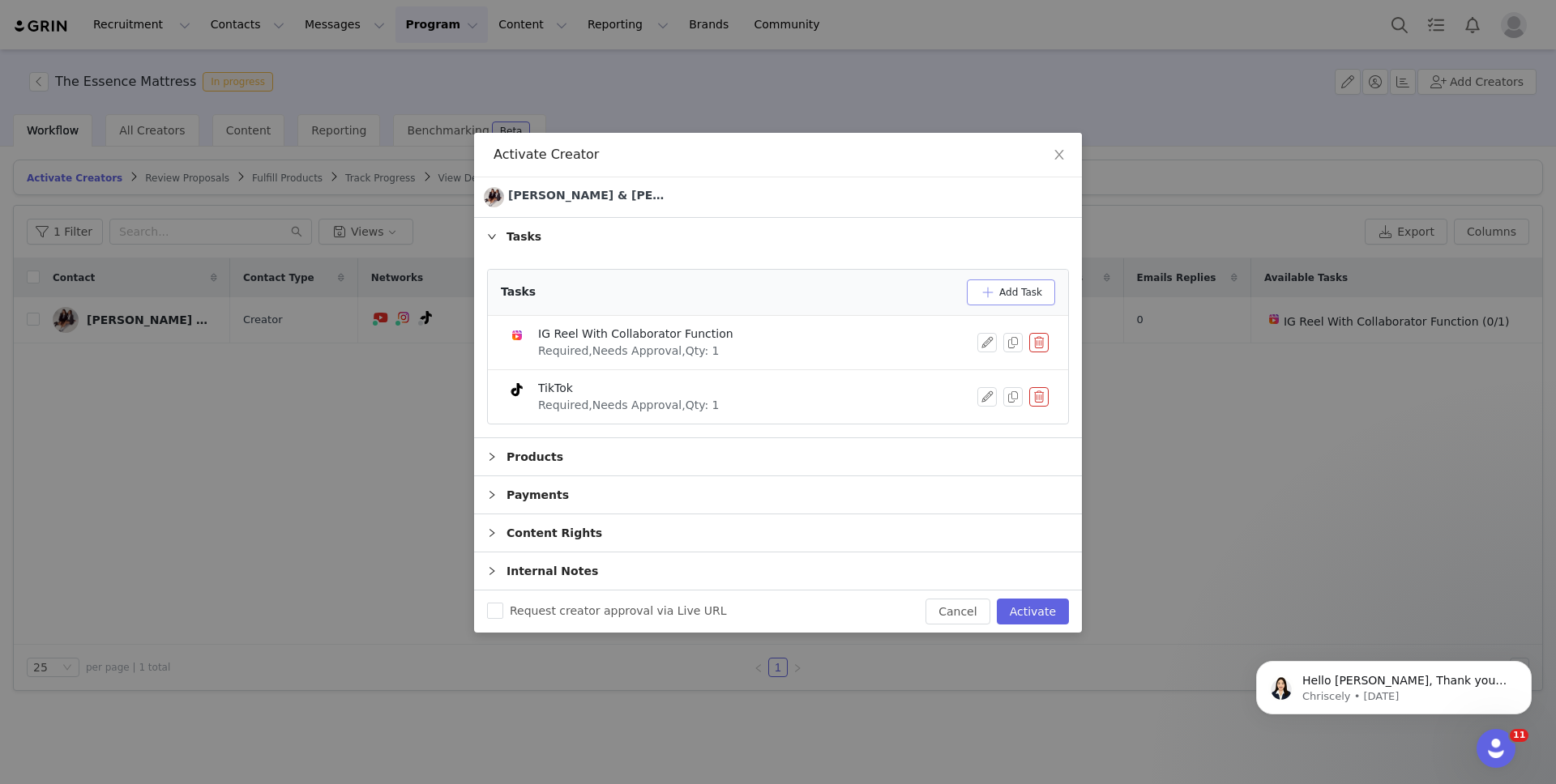
click at [1015, 288] on button "Add Task" at bounding box center [1011, 292] width 88 height 26
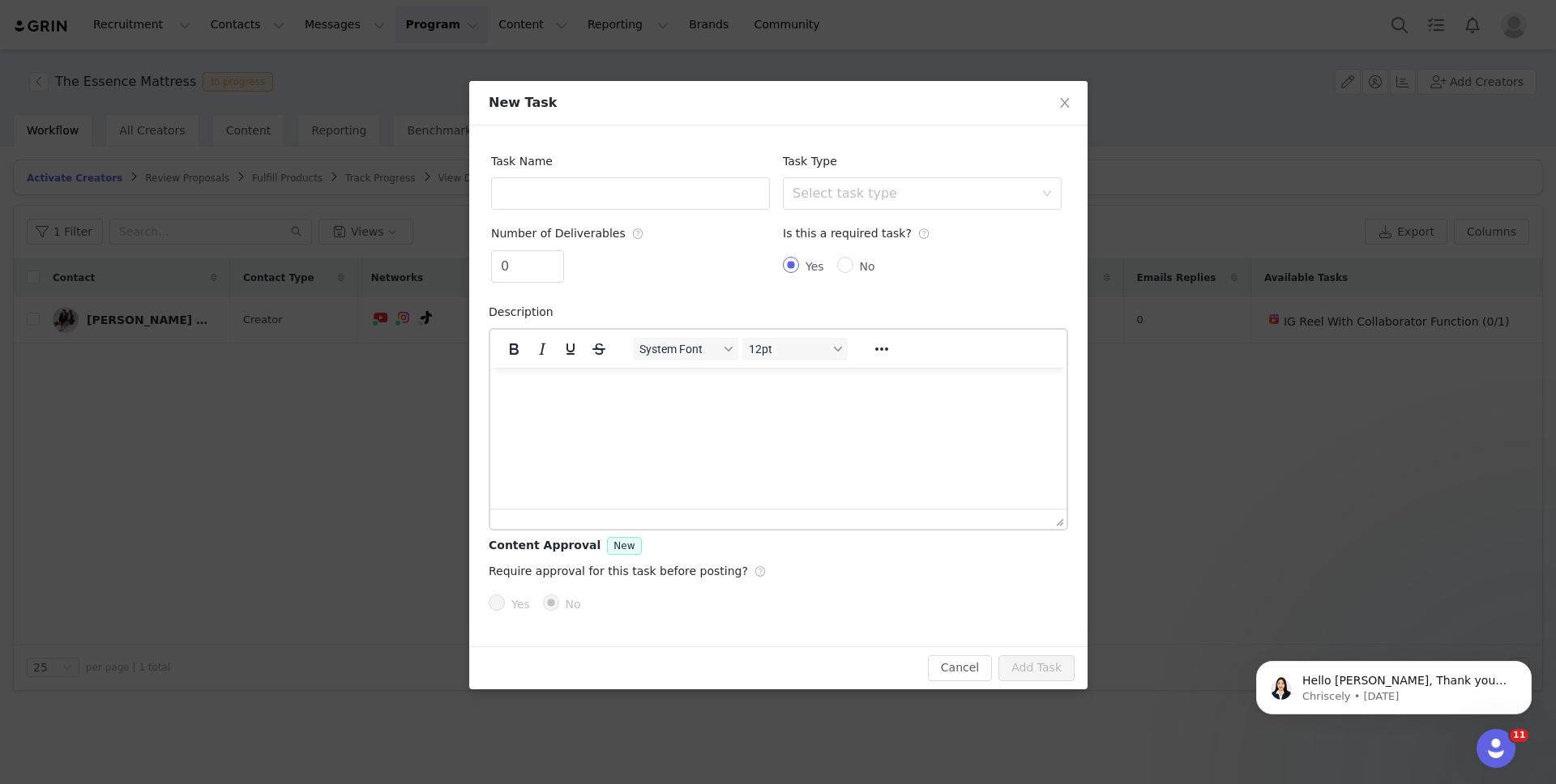
scroll to position [0, 0]
click at [551, 188] on input "text" at bounding box center [630, 193] width 279 height 32
click at [933, 201] on div "Select task type" at bounding box center [913, 193] width 241 height 17
type input "YouTube"
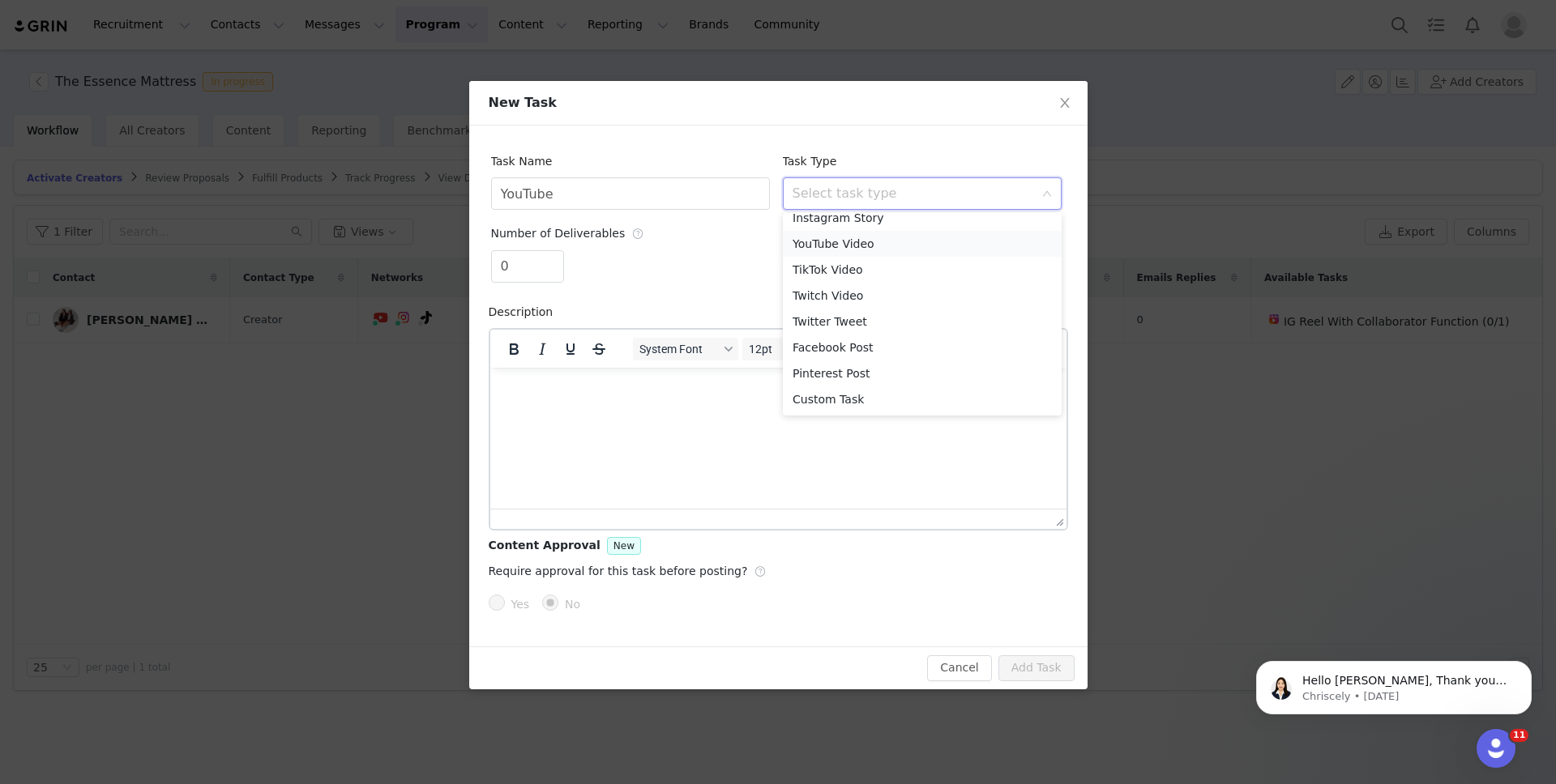
click at [868, 235] on li "YouTube Video" at bounding box center [922, 243] width 279 height 26
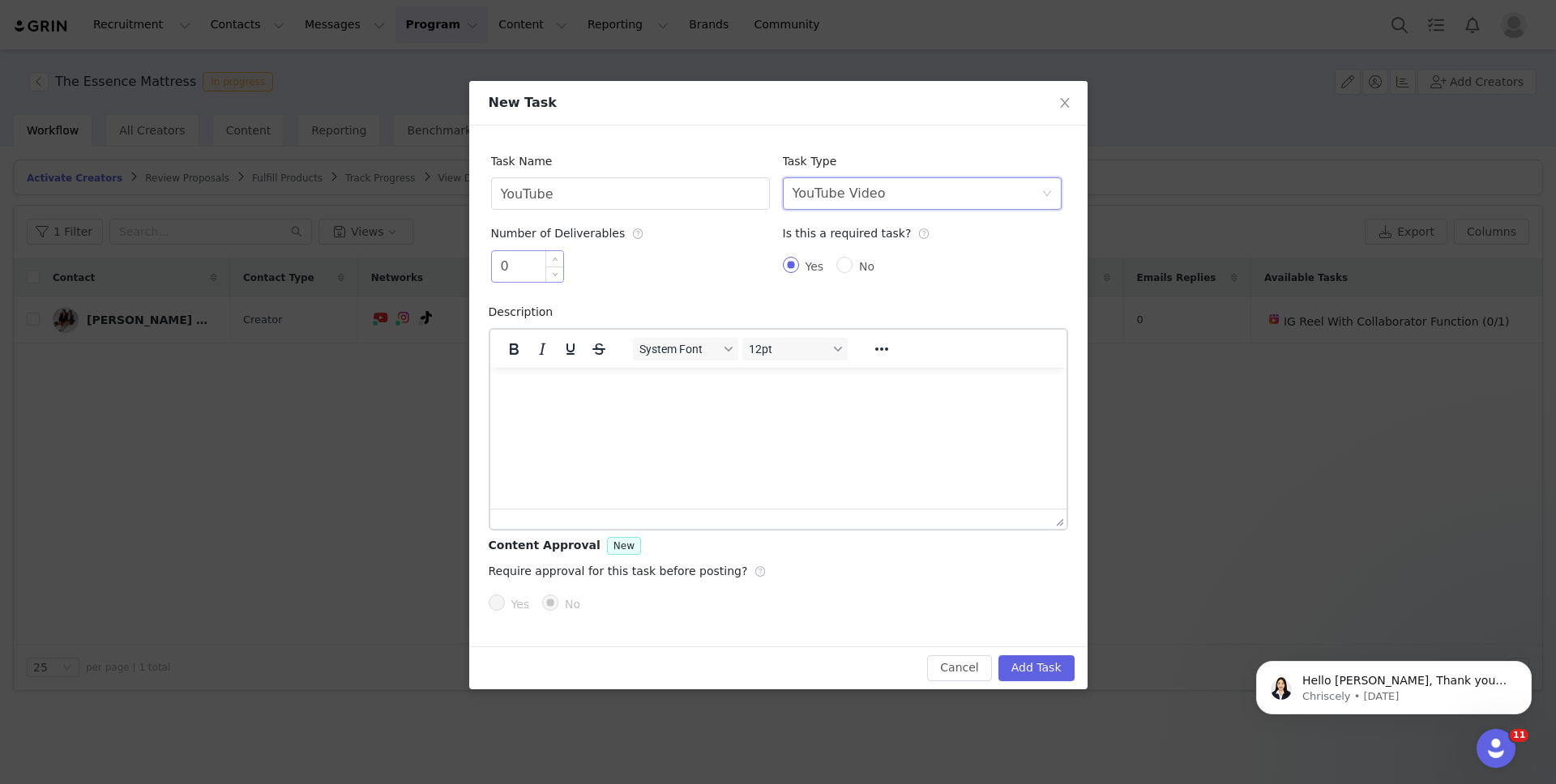
click at [527, 275] on input "0" at bounding box center [527, 266] width 72 height 30
click at [553, 263] on span "Decrease Value" at bounding box center [554, 272] width 17 height 19
type input "1"
click at [550, 257] on span "Increase Value" at bounding box center [554, 260] width 17 height 19
click at [502, 596] on input "Yes" at bounding box center [497, 602] width 17 height 17
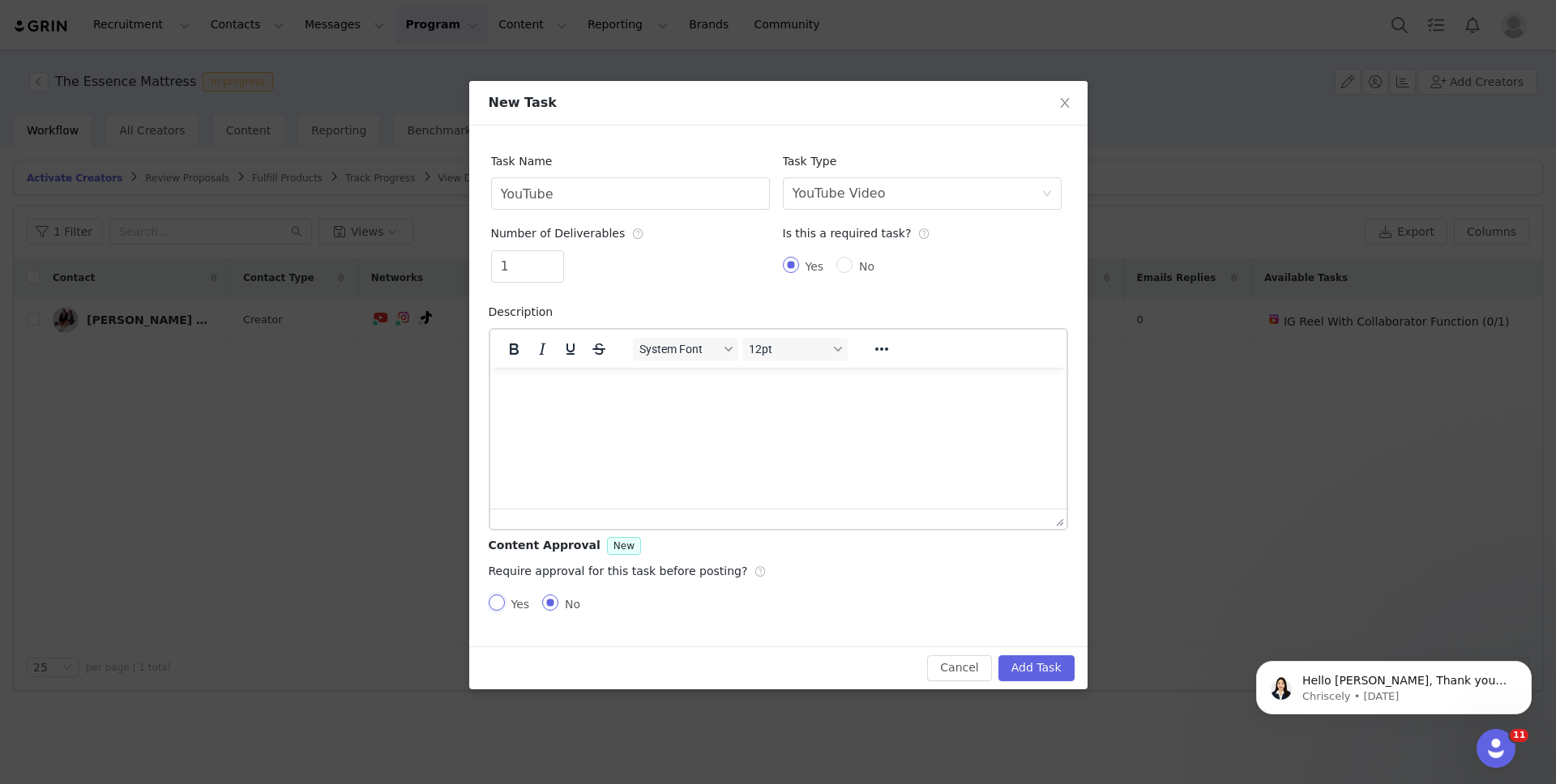
radio input "true"
radio input "false"
click at [790, 605] on input "Yes" at bounding box center [785, 601] width 17 height 17
radio input "true"
radio input "false"
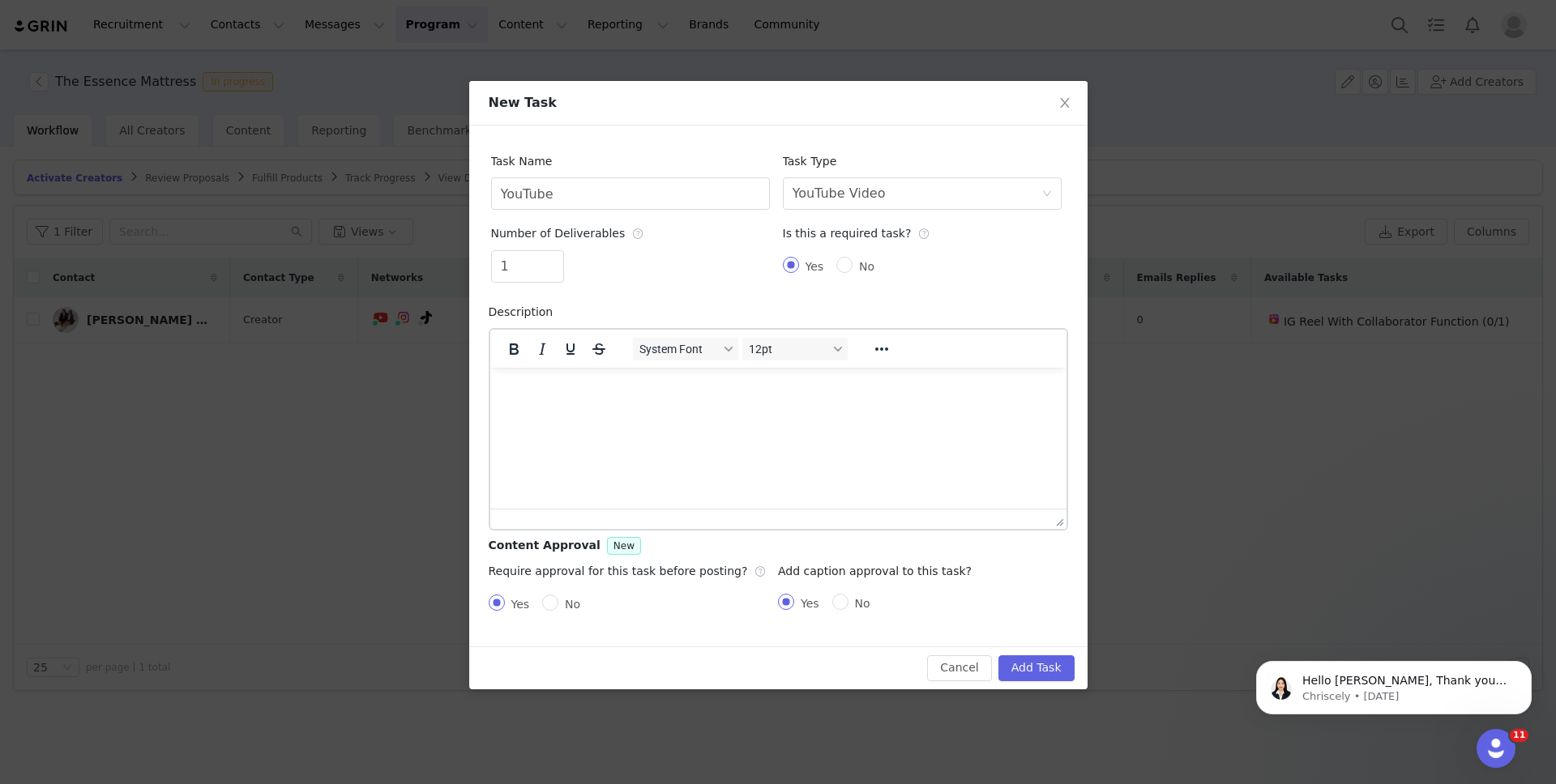
click at [731, 410] on html at bounding box center [778, 389] width 576 height 44
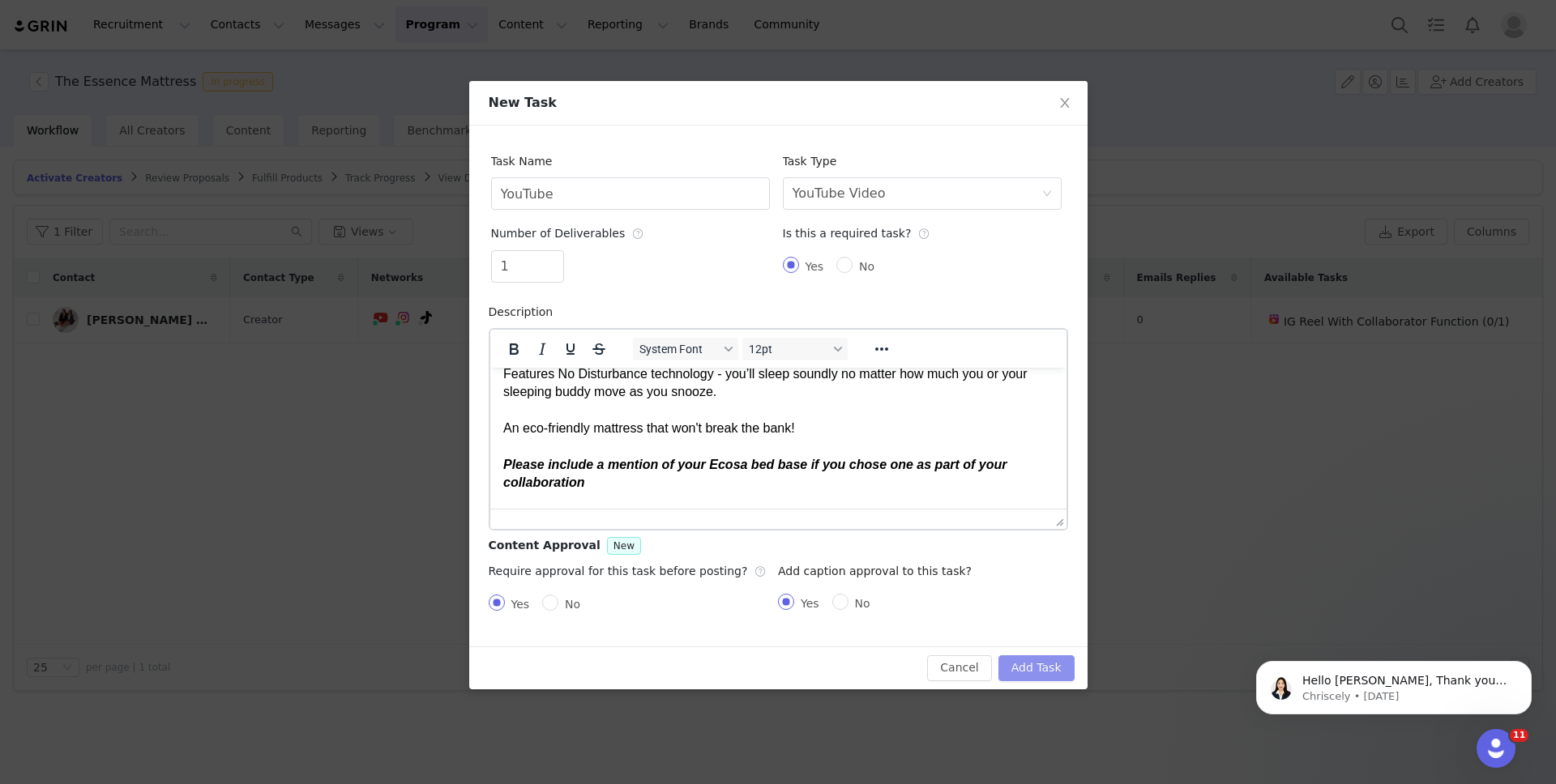
click at [1024, 670] on button "Add Task" at bounding box center [1037, 668] width 77 height 26
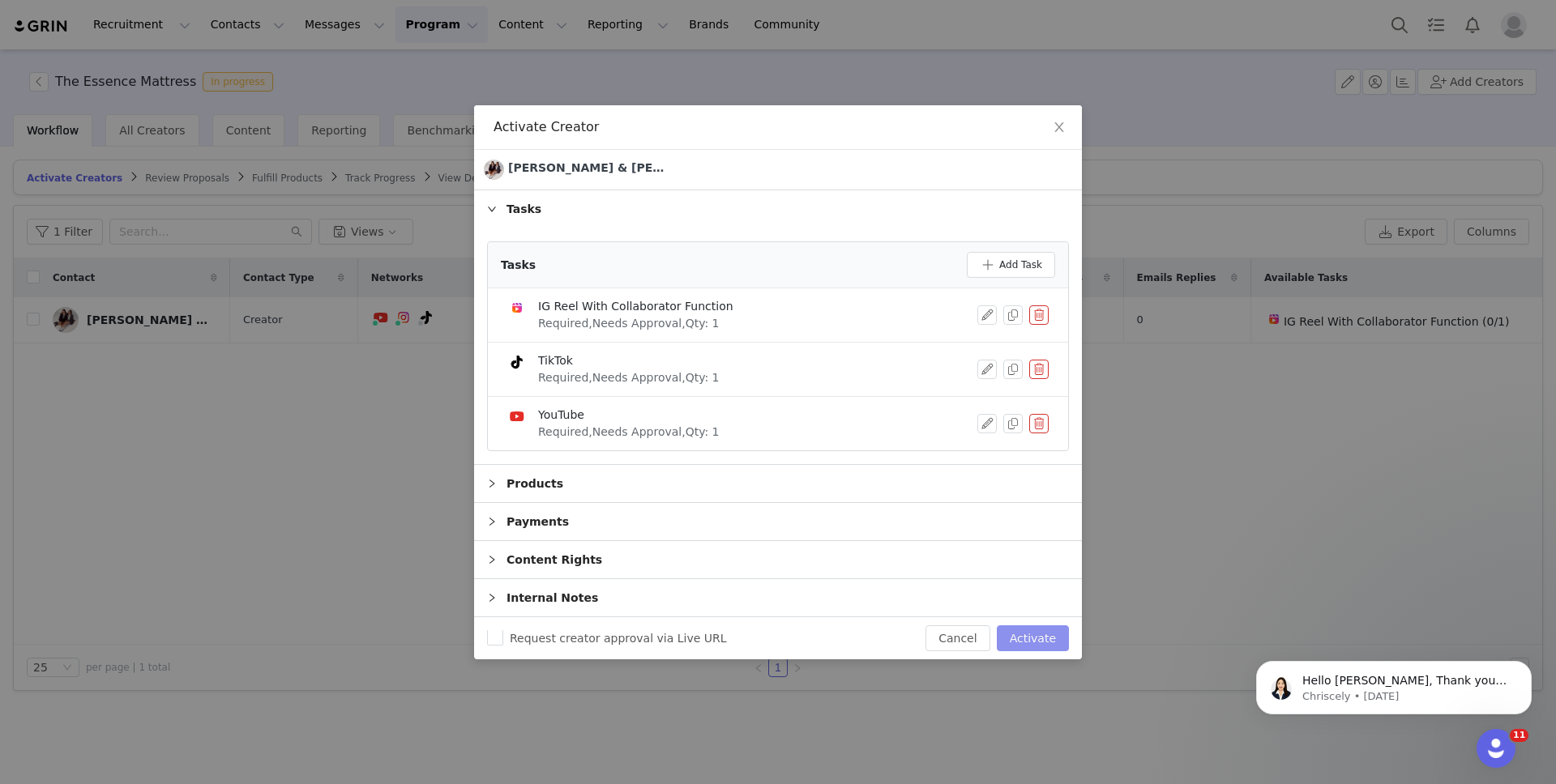
click at [1009, 640] on button "Activate" at bounding box center [1032, 638] width 72 height 26
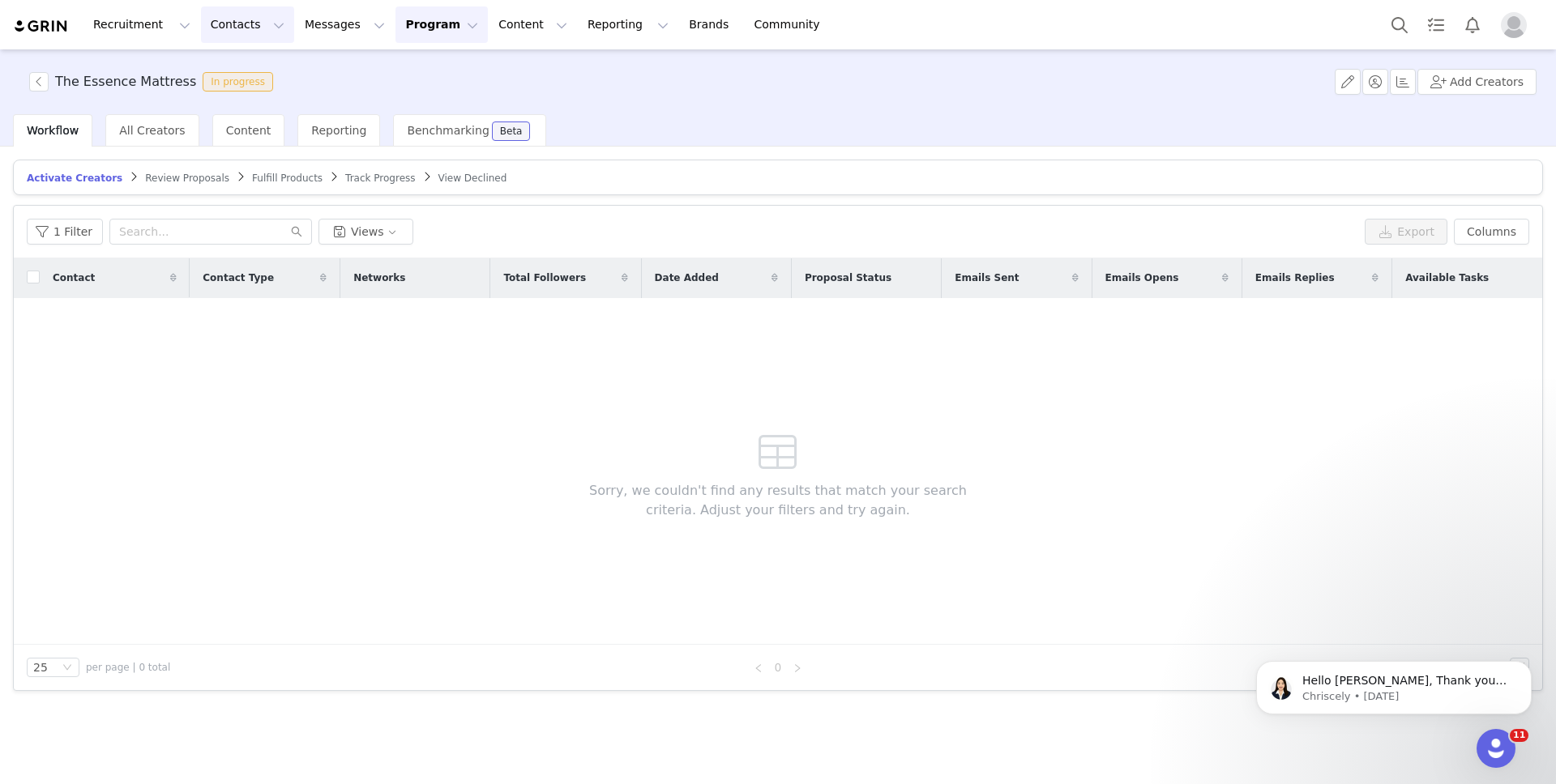
click at [255, 26] on button "Contacts Contacts" at bounding box center [247, 25] width 93 height 36
click at [264, 68] on div "Creators" at bounding box center [253, 71] width 109 height 17
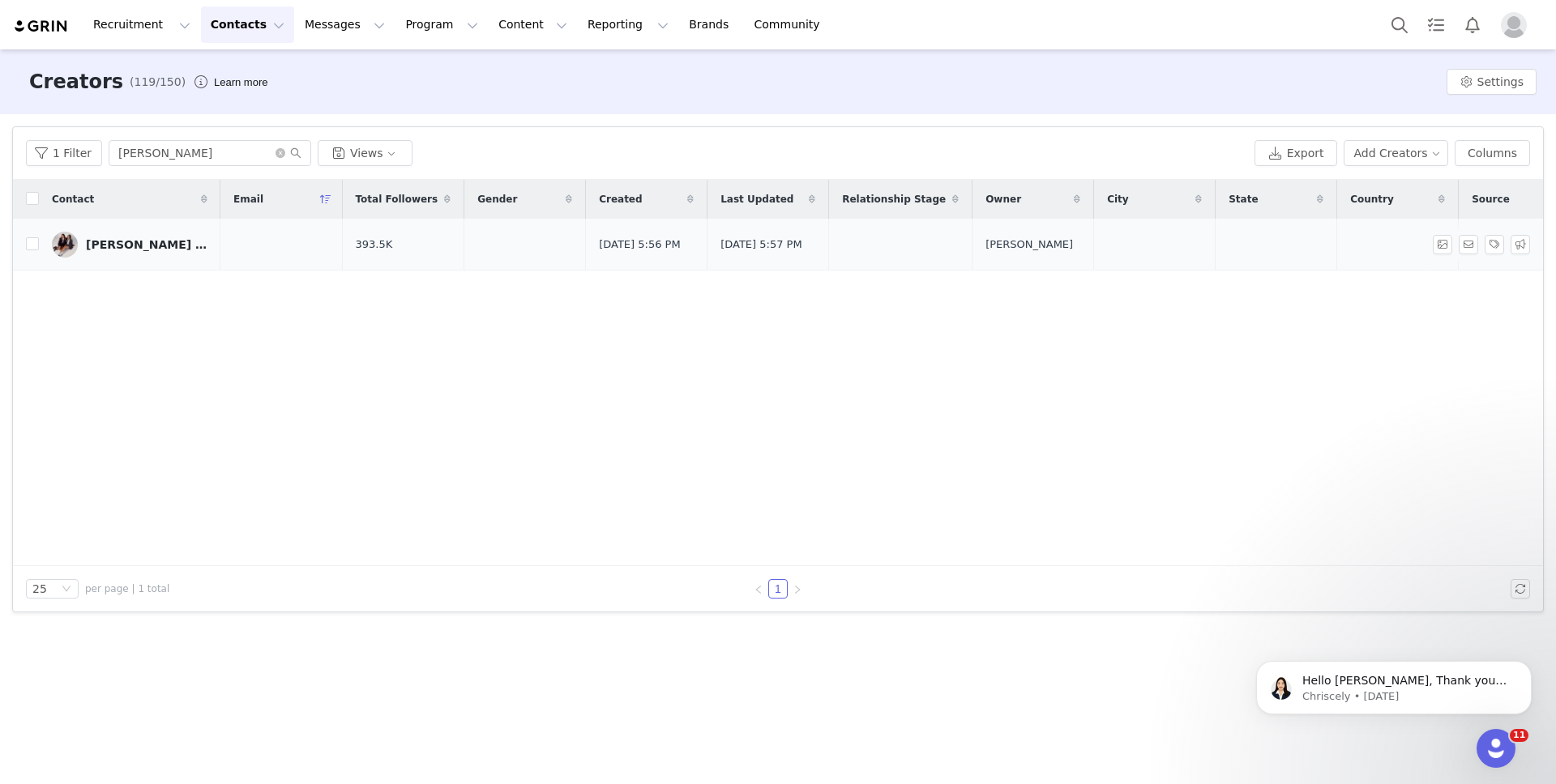
click at [128, 241] on link "[PERSON_NAME] & [PERSON_NAME]" at bounding box center [130, 244] width 155 height 26
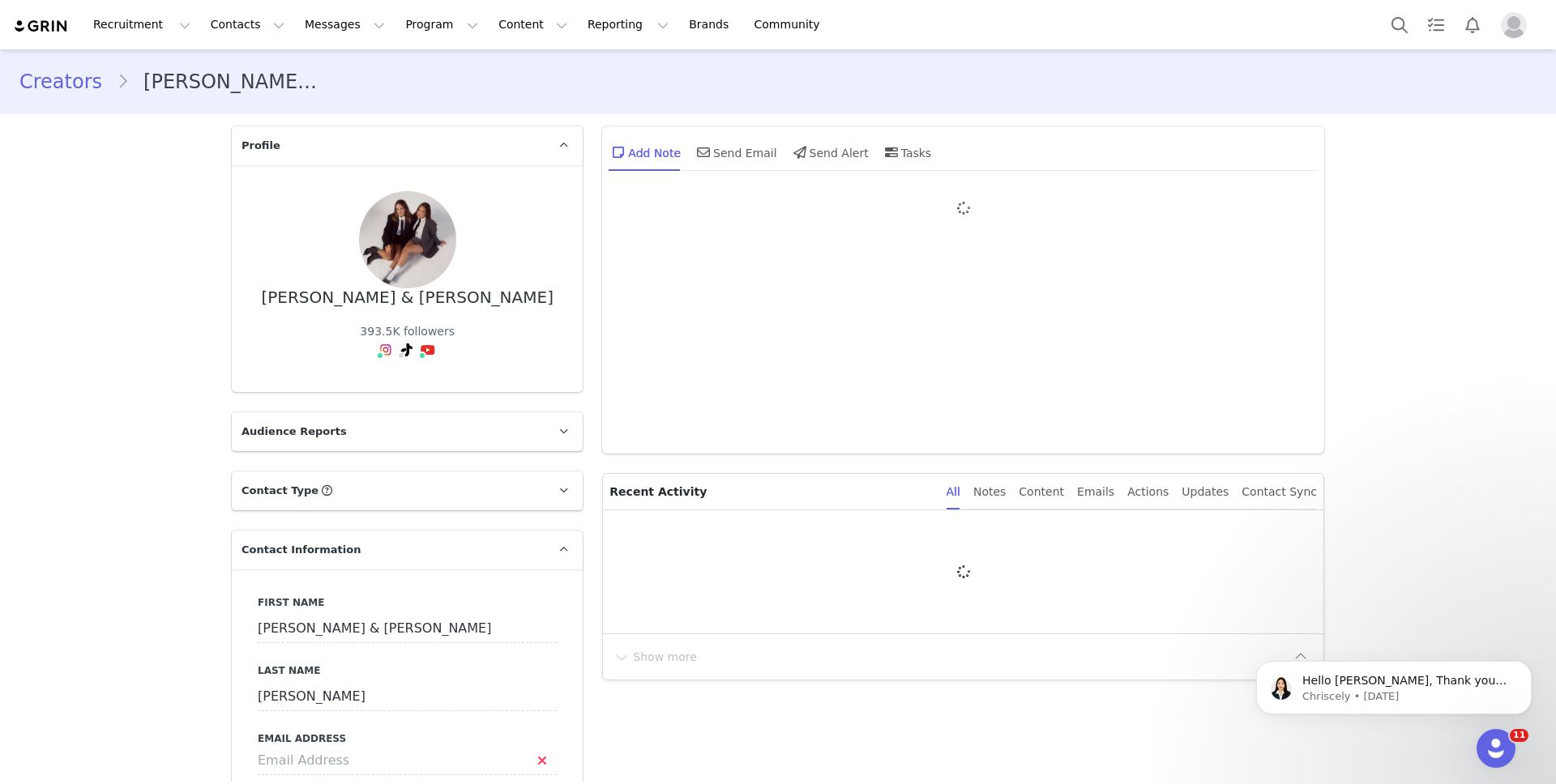
type input "+1 ([GEOGRAPHIC_DATA])"
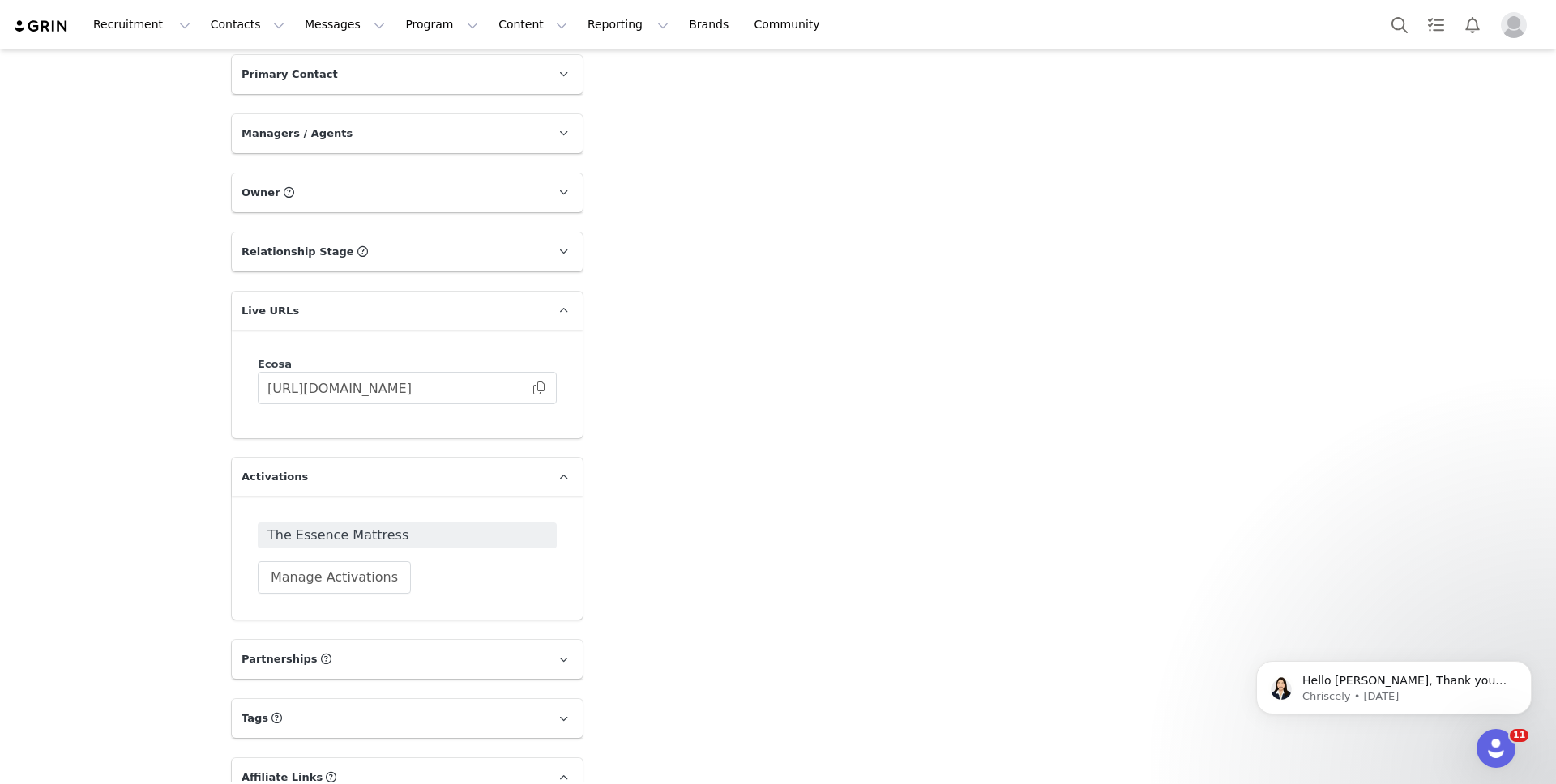
scroll to position [1553, 0]
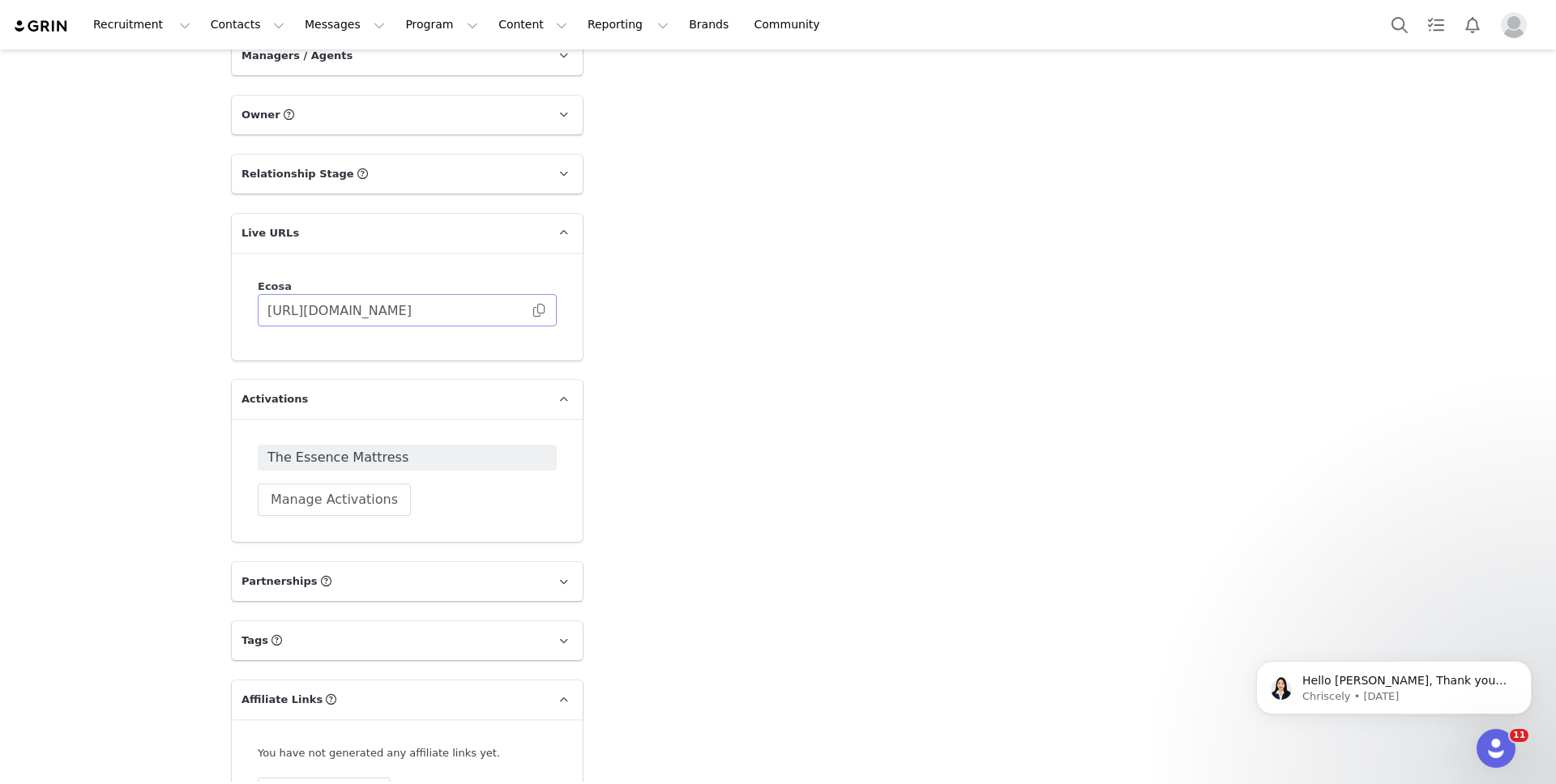
click at [536, 310] on span at bounding box center [539, 310] width 17 height 0
click at [531, 310] on span at bounding box center [539, 310] width 17 height 0
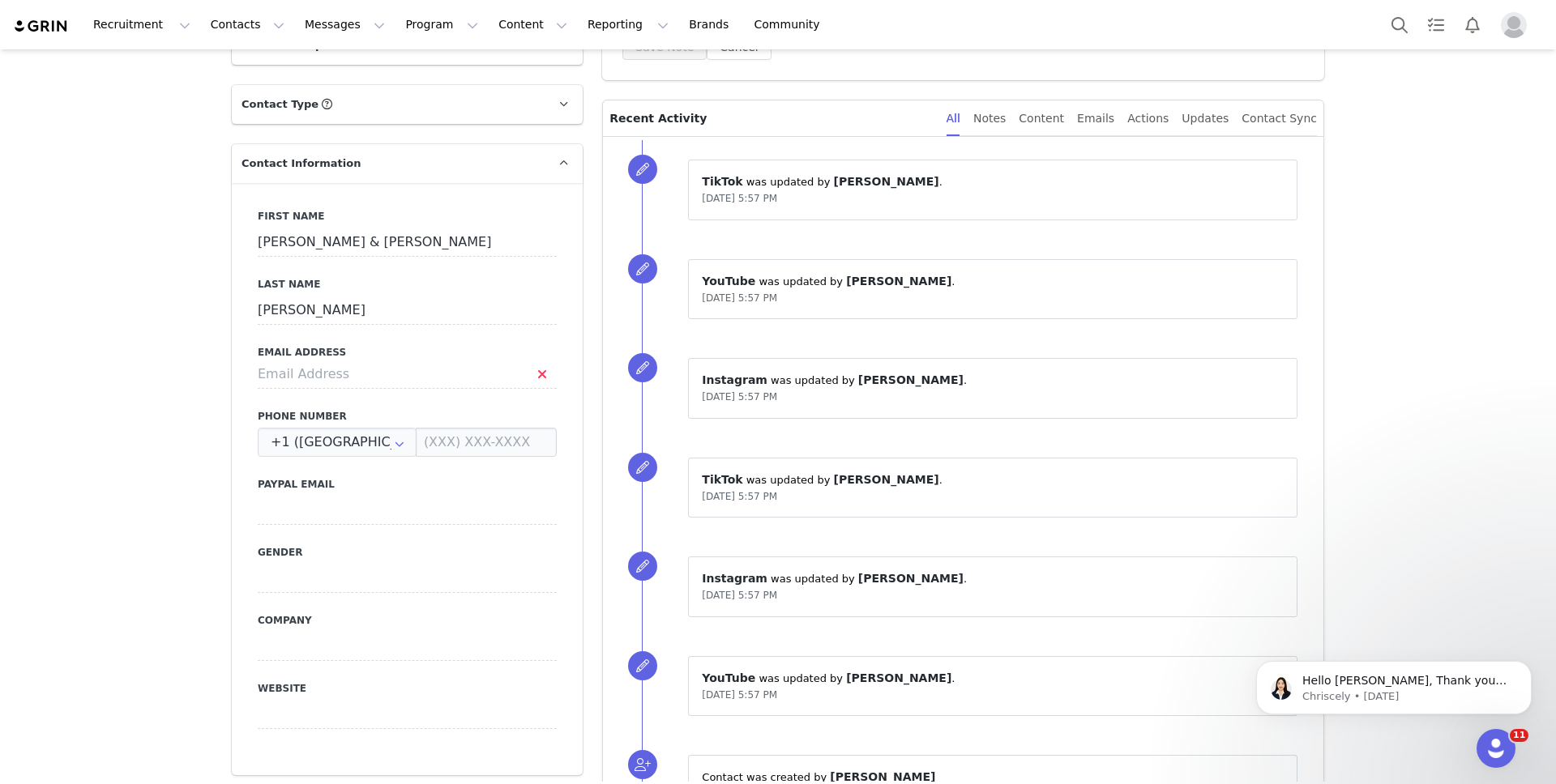
scroll to position [0, 0]
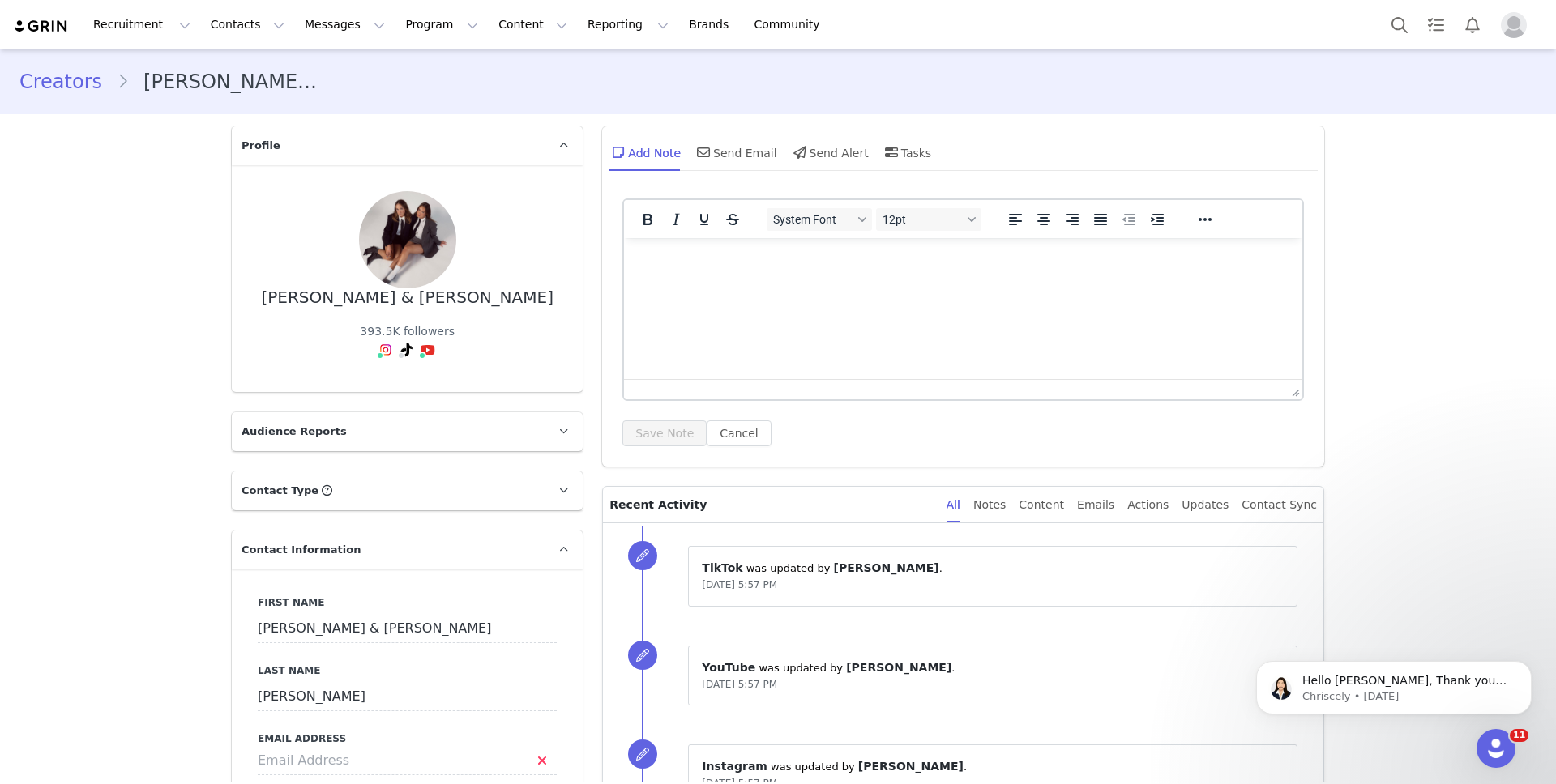
click at [42, 26] on img at bounding box center [41, 26] width 57 height 16
